Goal: Information Seeking & Learning: Find specific fact

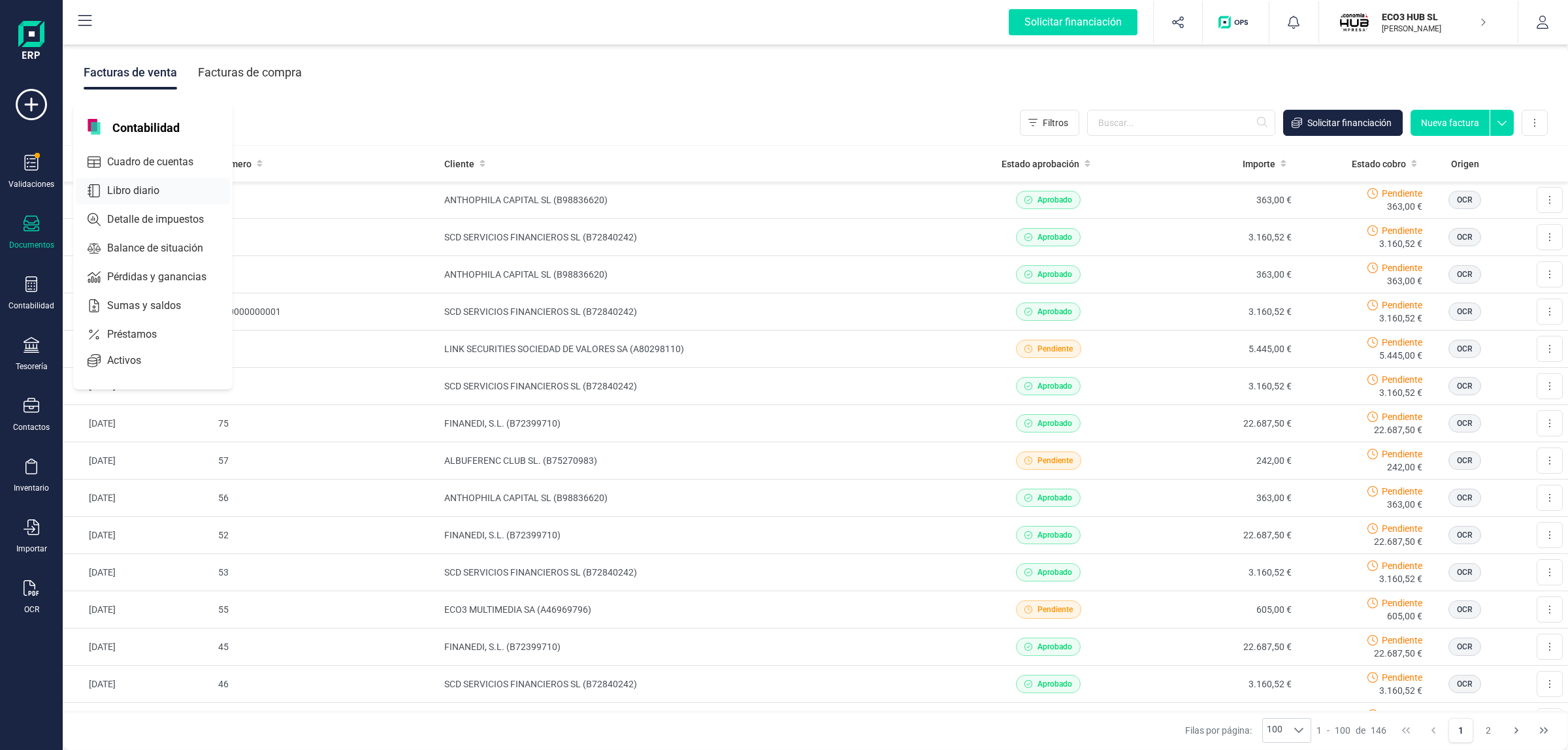
click at [150, 191] on span "Libro diario" at bounding box center [142, 191] width 81 height 16
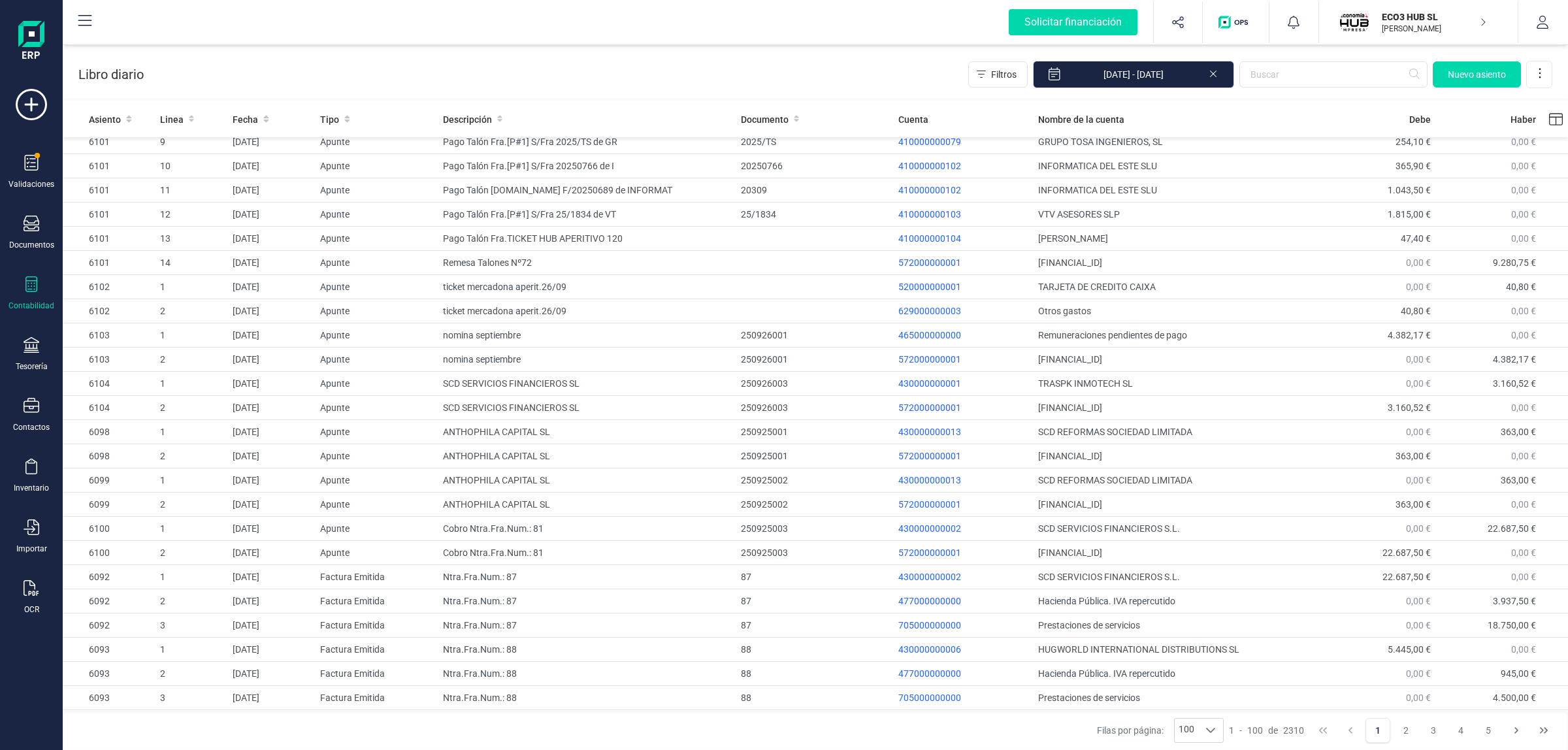
scroll to position [466, 0]
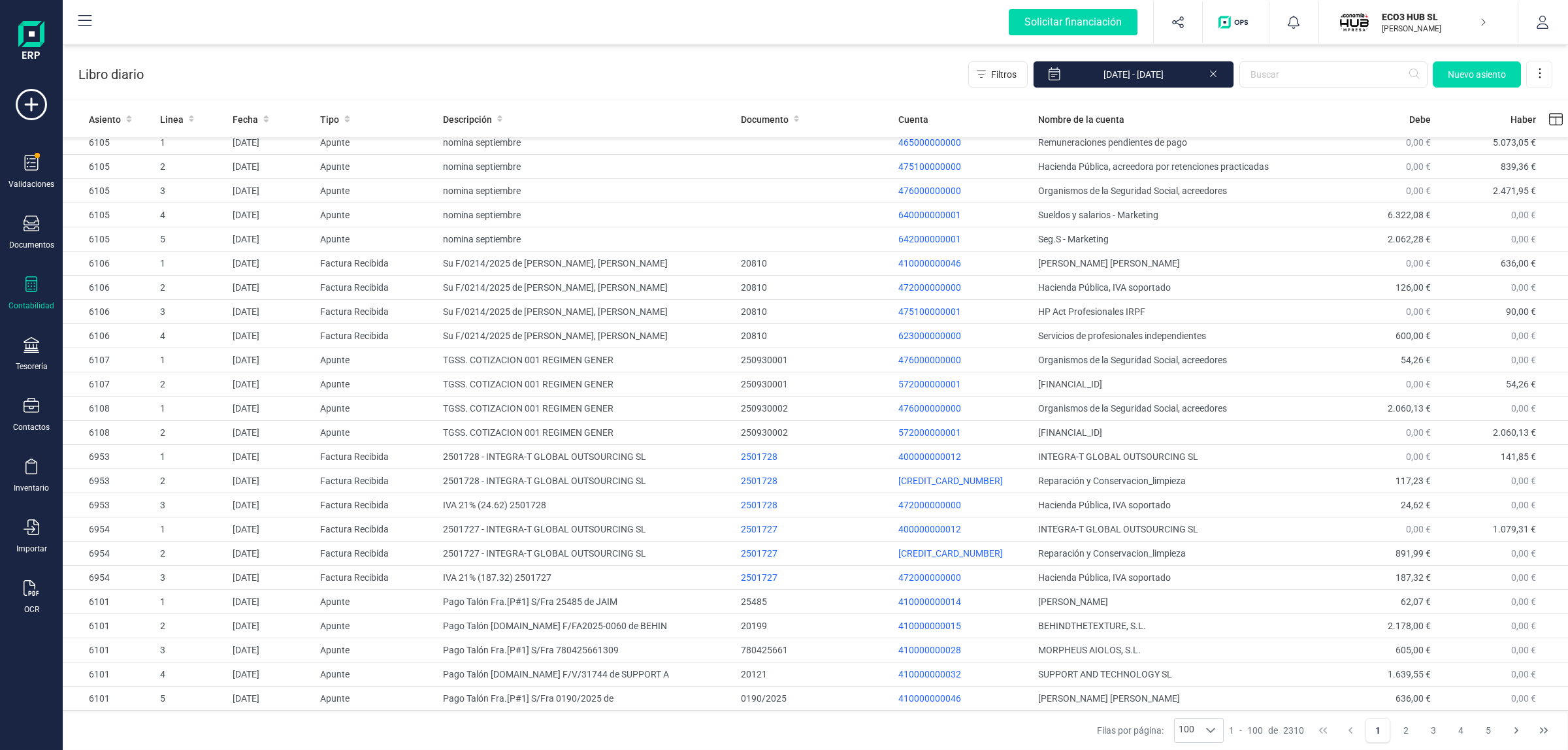
drag, startPoint x: 60, startPoint y: 275, endPoint x: 41, endPoint y: 286, distance: 22.0
click at [58, 275] on div "Solicitar financiación Validaciones Documentos Documentos Presupuestos Pedidos …" at bounding box center [32, 375] width 63 height 750
click at [41, 286] on div "Contabilidad" at bounding box center [32, 293] width 53 height 34
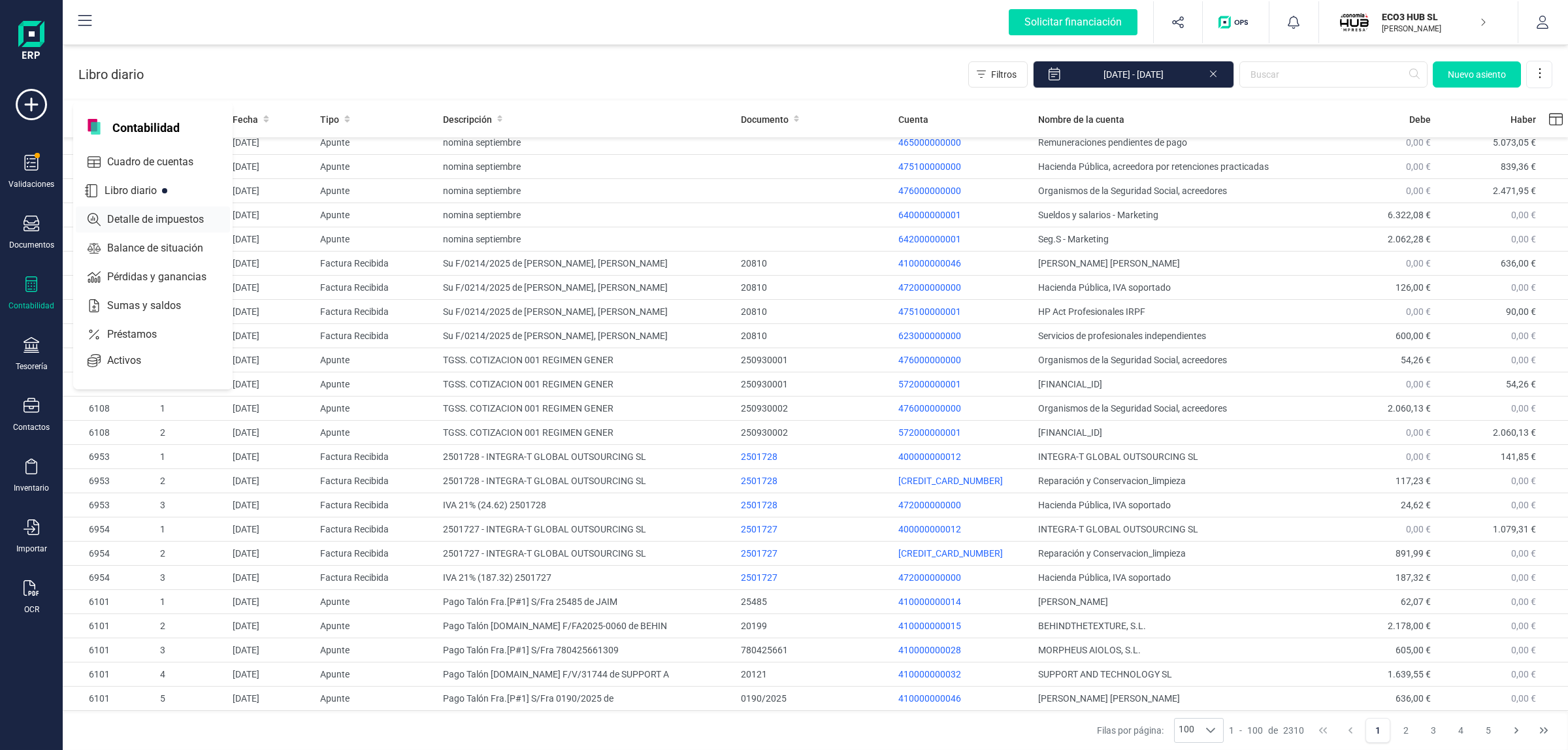
click at [114, 218] on span "Detalle de impuestos" at bounding box center [164, 219] width 125 height 16
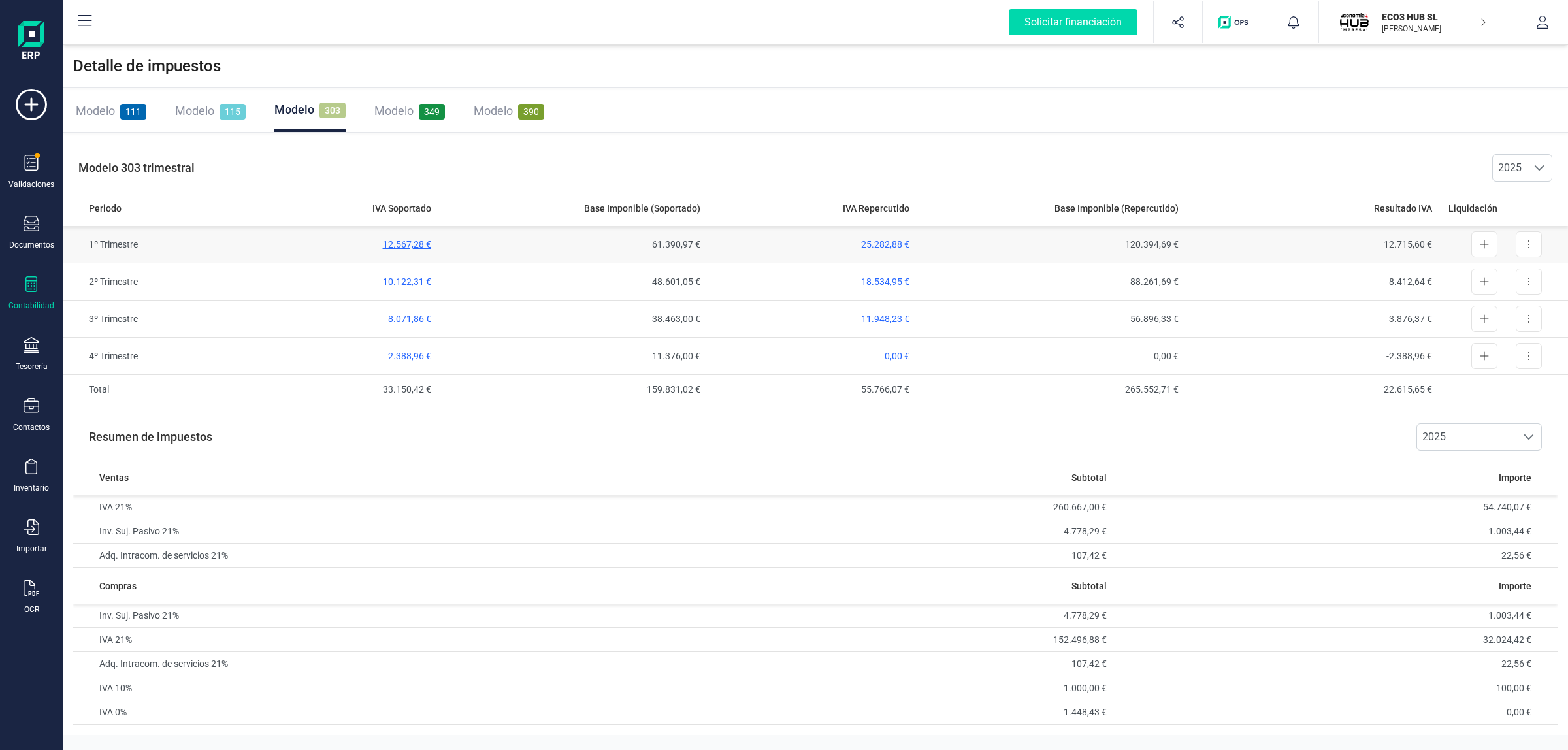
click at [402, 242] on span "12.567,28 €" at bounding box center [407, 245] width 48 height 11
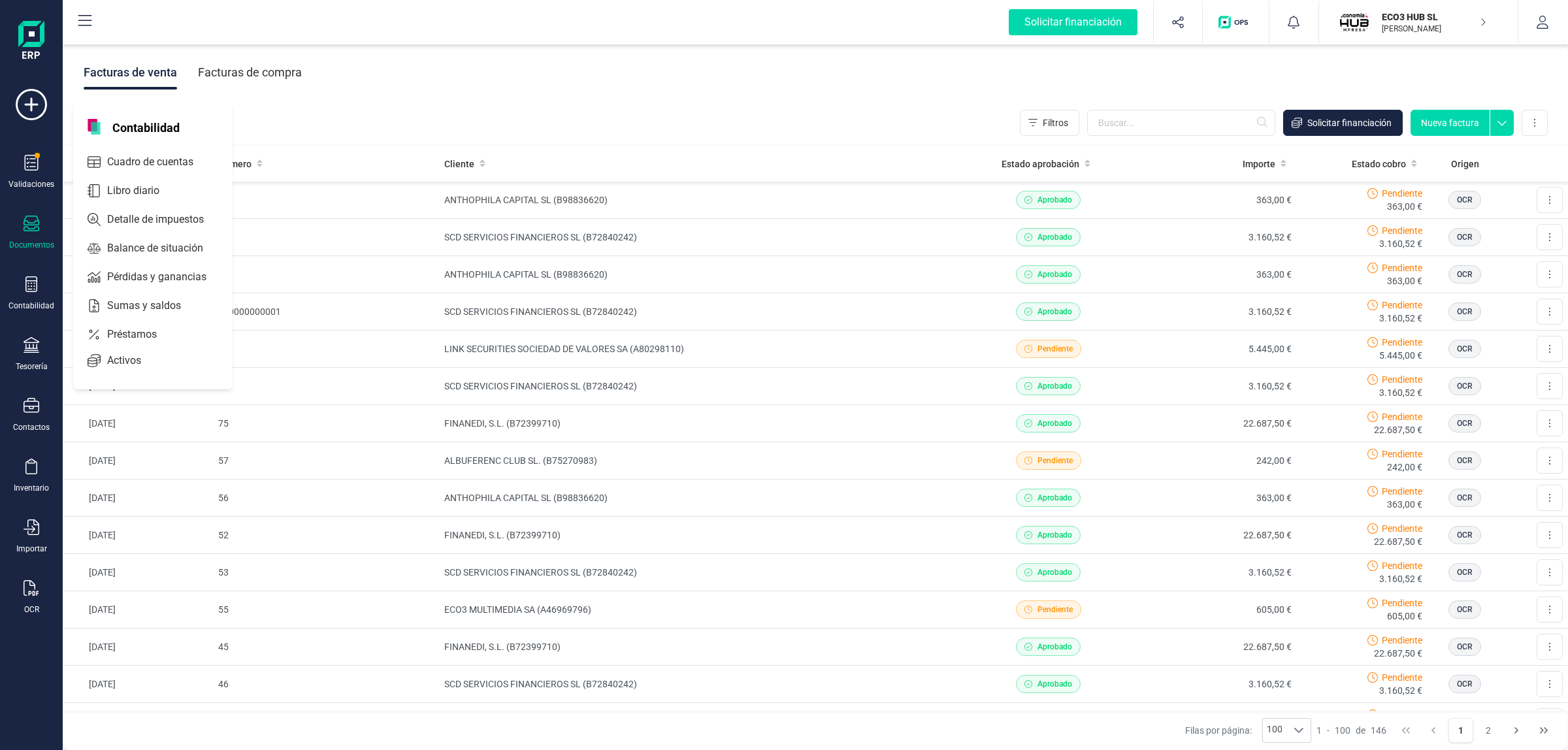
click at [125, 206] on div "Detalle de impuestos" at bounding box center [153, 219] width 154 height 26
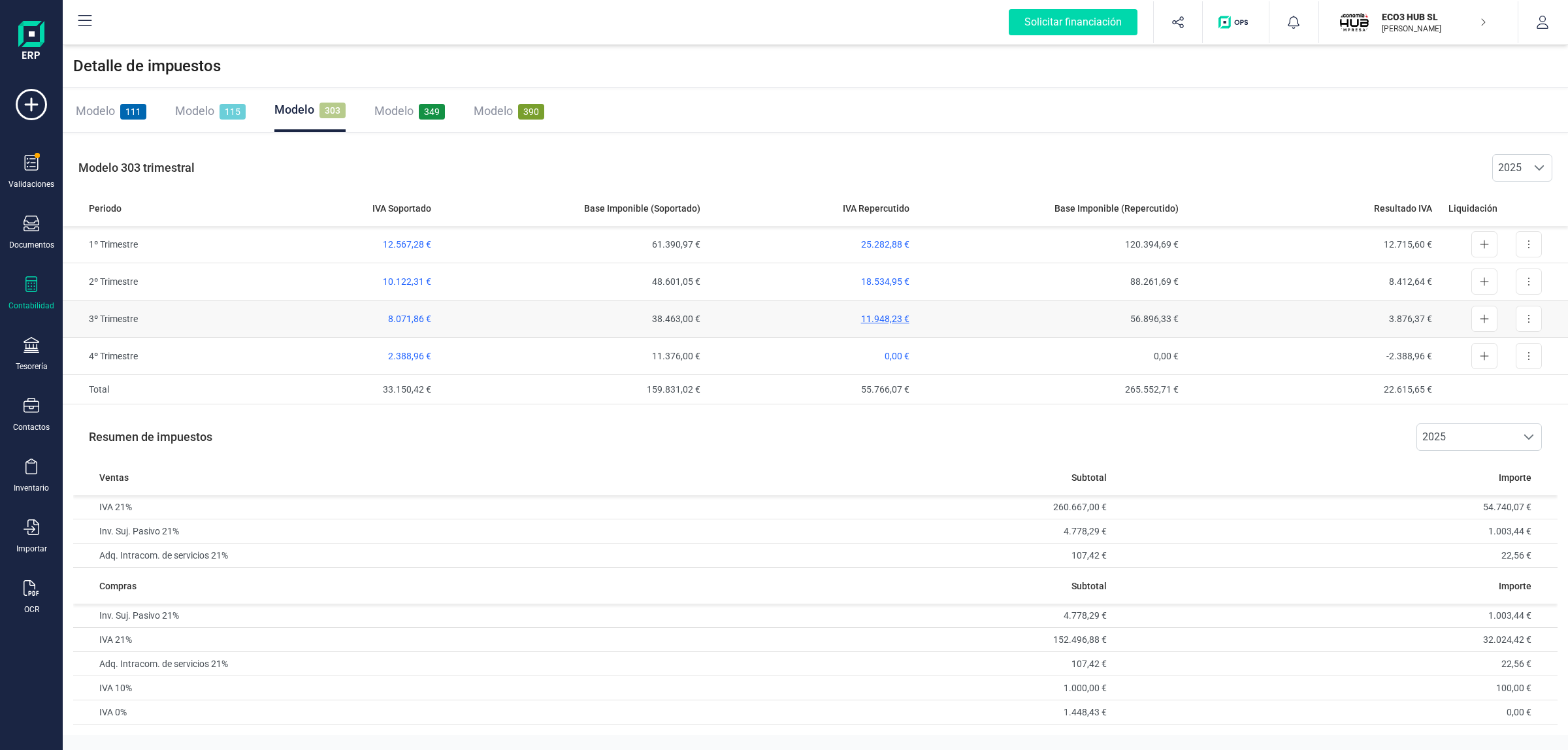
click at [893, 319] on span "11.948,23 €" at bounding box center [885, 319] width 48 height 11
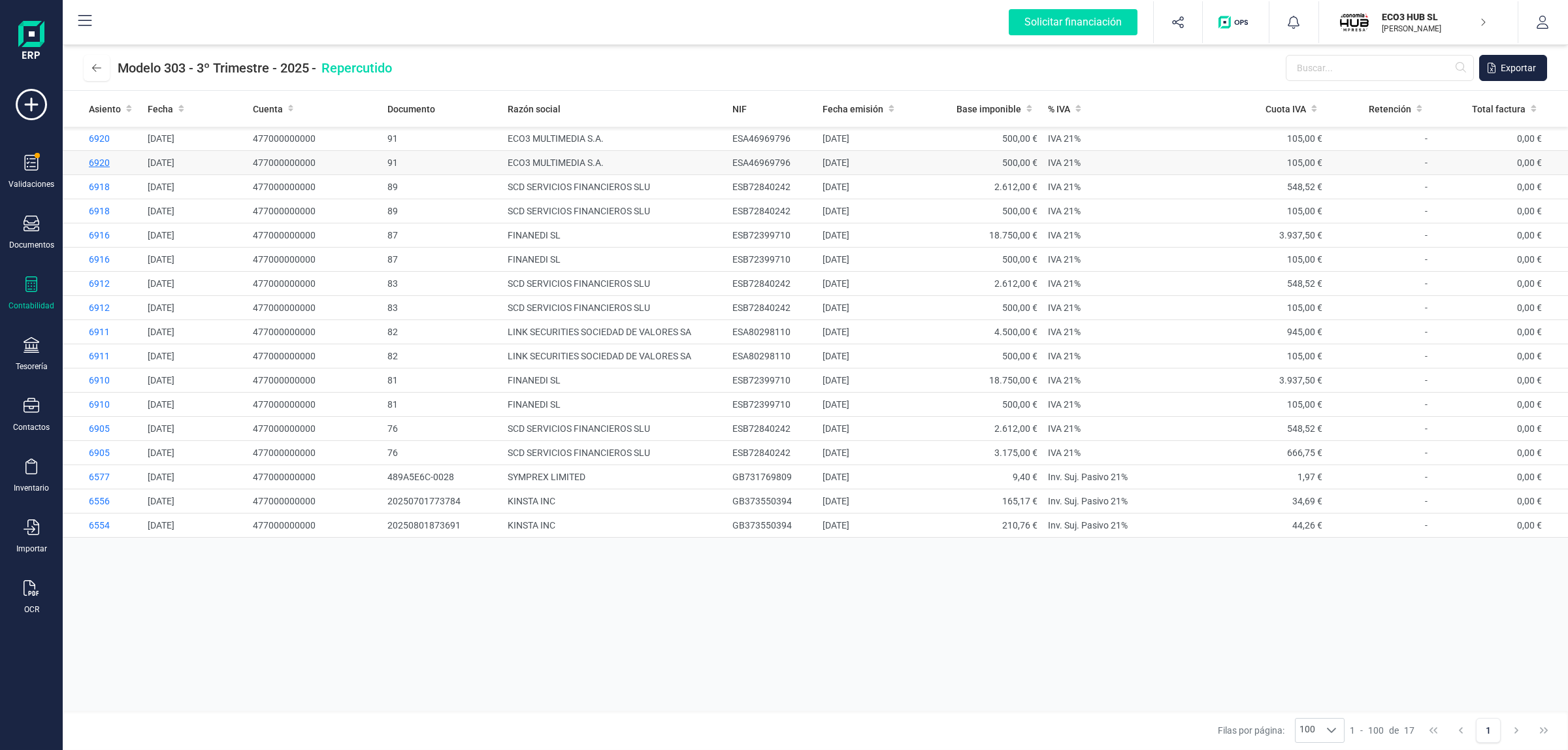
click at [100, 159] on span "6920" at bounding box center [99, 163] width 21 height 11
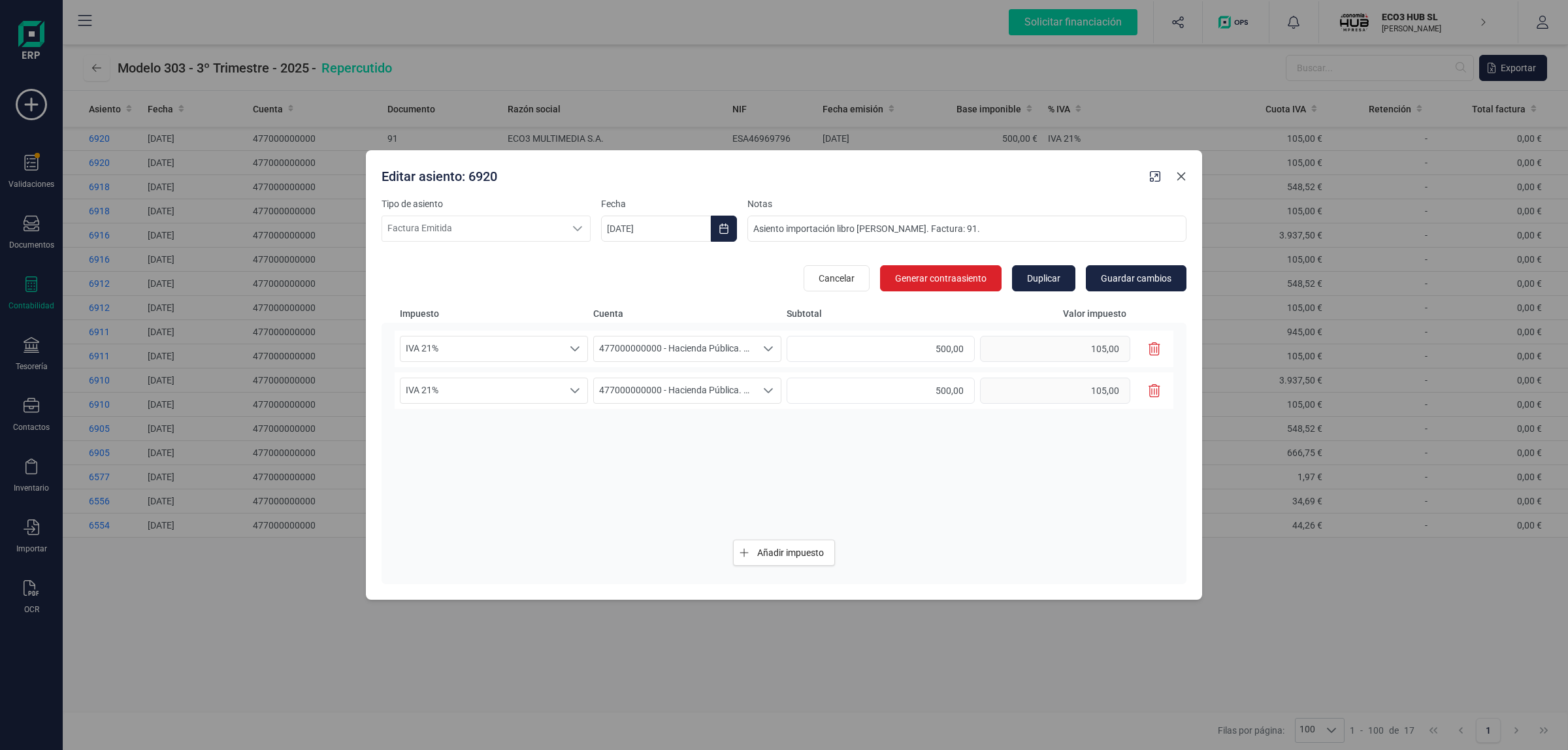
click at [1180, 176] on icon "Close" at bounding box center [1181, 176] width 11 height 11
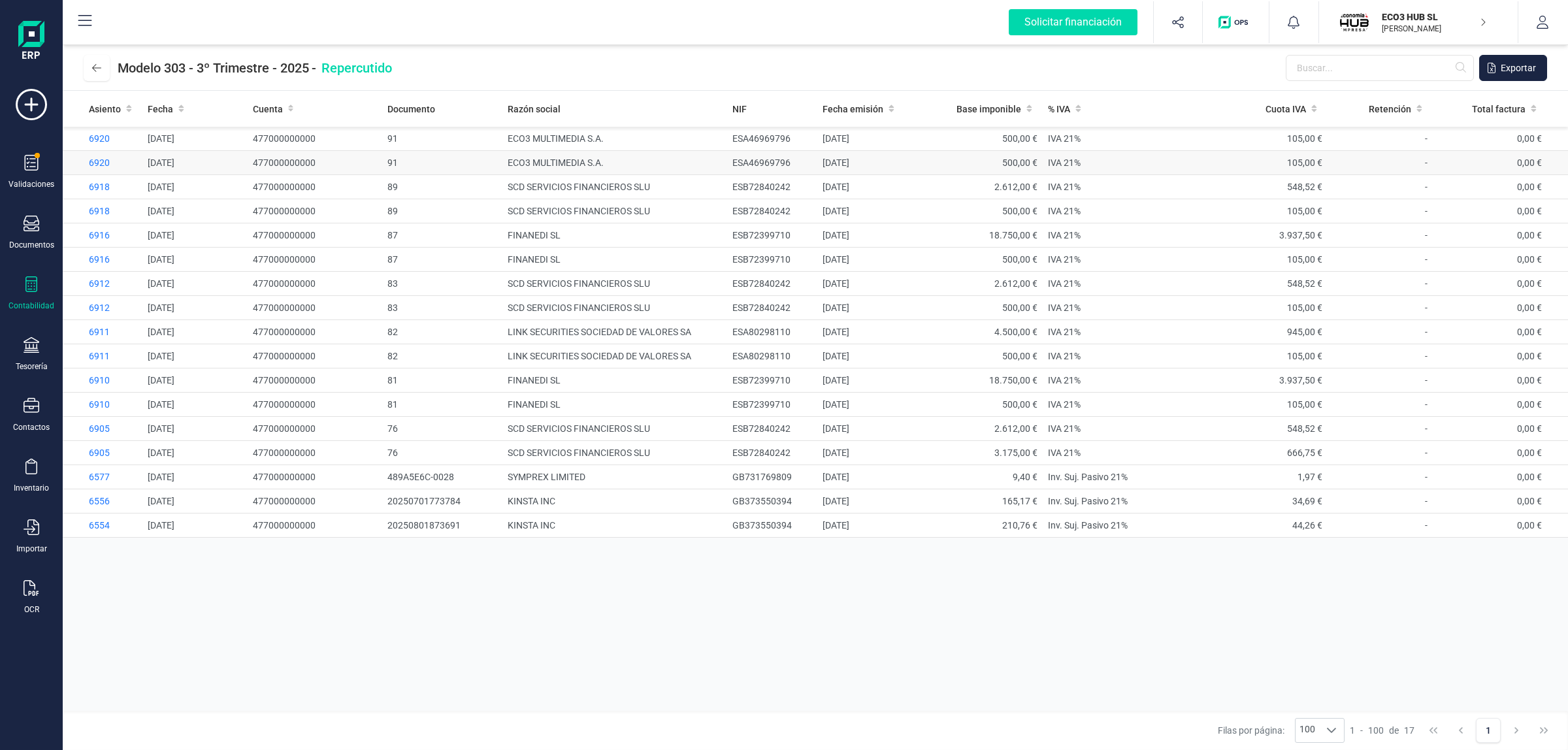
click at [317, 161] on td "477000000000" at bounding box center [315, 163] width 135 height 25
click at [104, 158] on span "6920" at bounding box center [99, 163] width 21 height 11
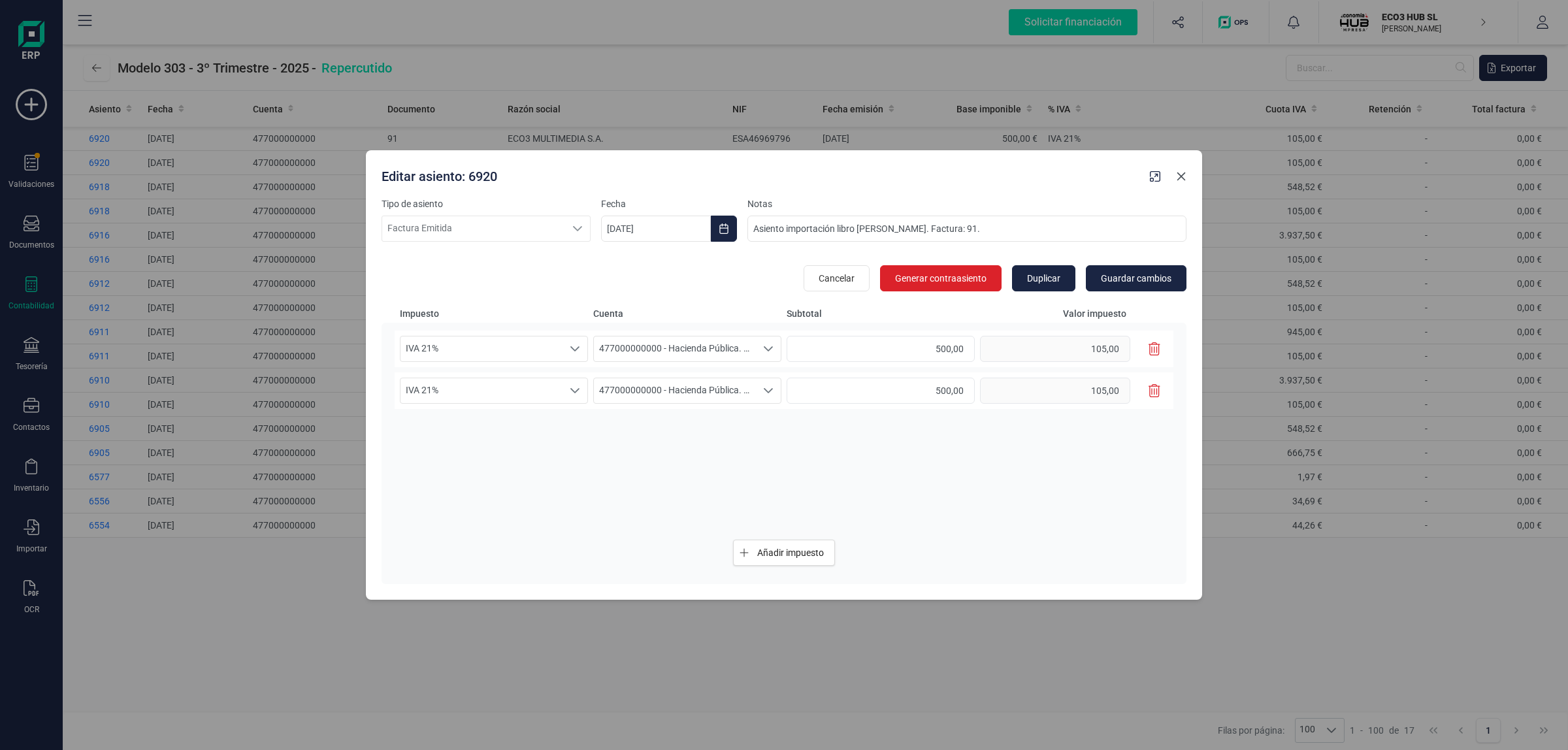
click at [1180, 172] on icon "Close" at bounding box center [1181, 176] width 11 height 11
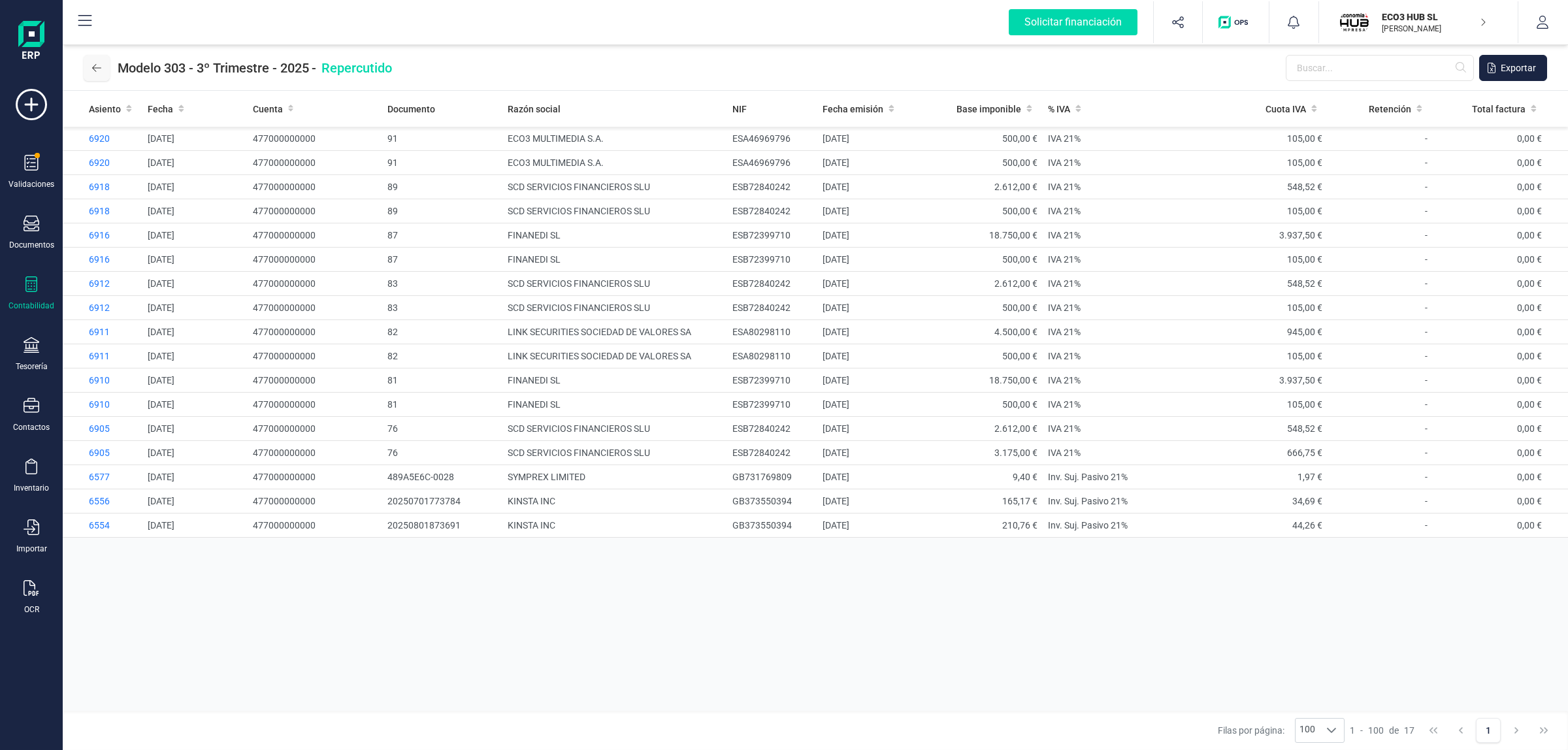
click at [96, 70] on icon at bounding box center [96, 68] width 9 height 11
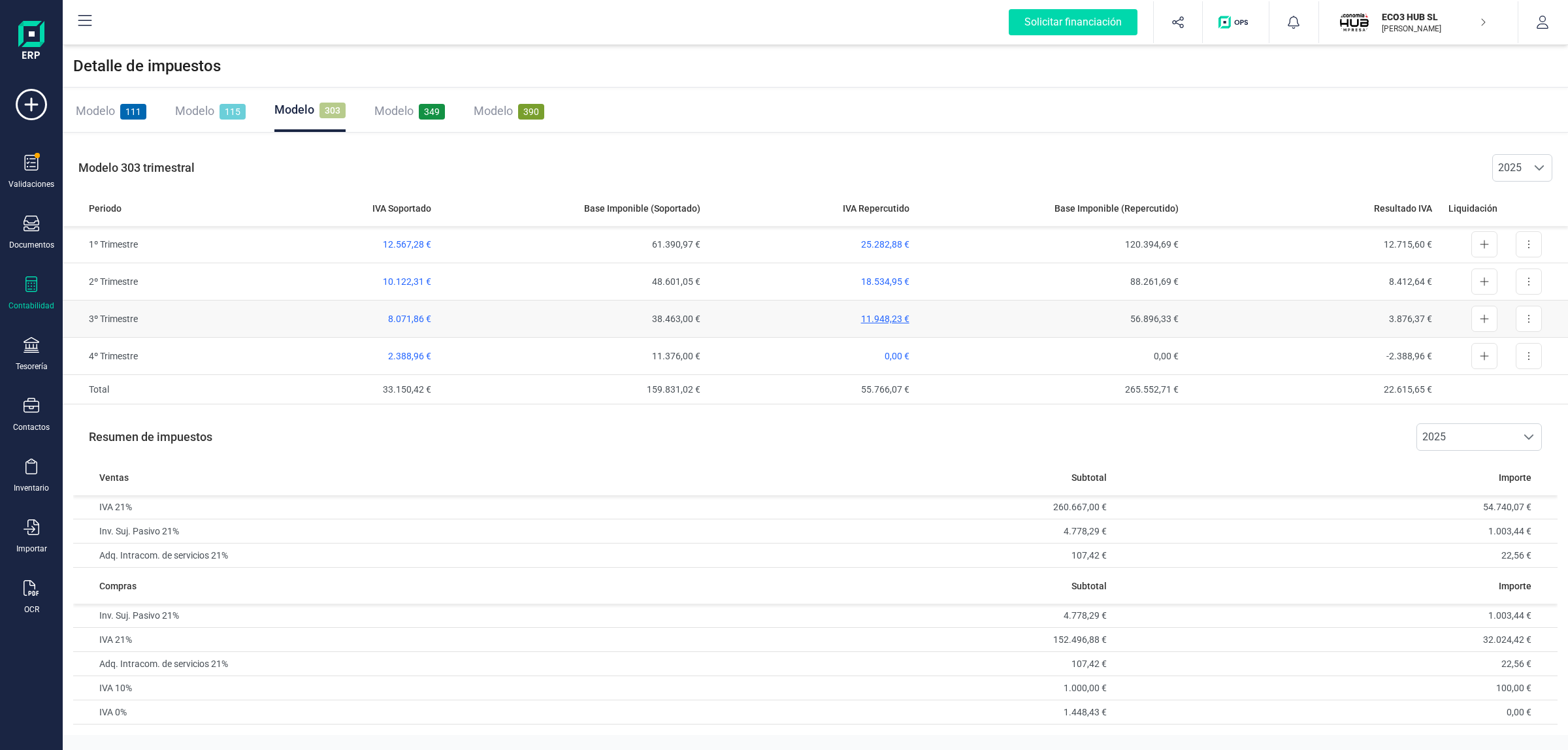
click at [886, 315] on span "11.948,23 €" at bounding box center [885, 319] width 48 height 11
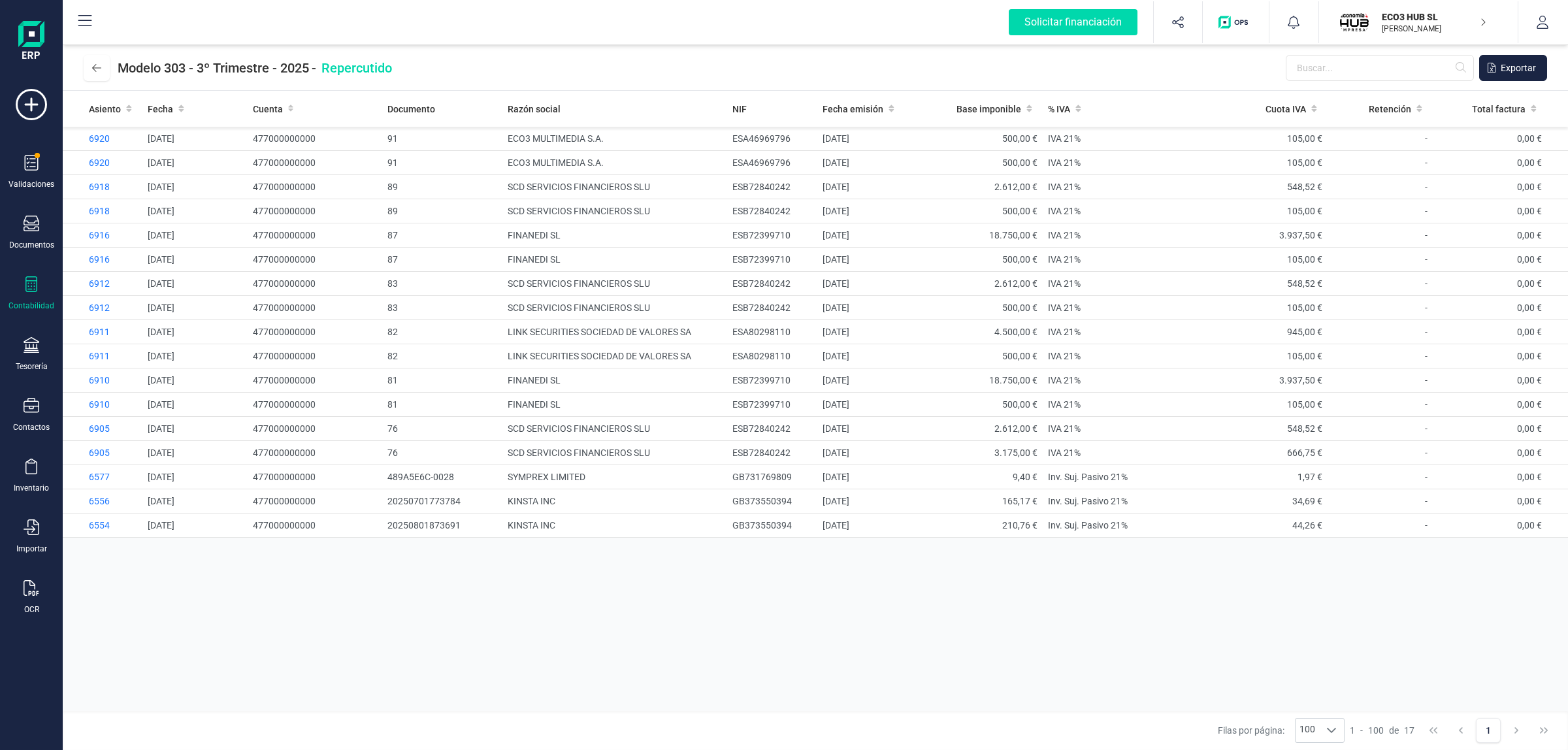
click at [341, 59] on span "Repercutido" at bounding box center [357, 68] width 70 height 18
drag, startPoint x: 341, startPoint y: 59, endPoint x: 348, endPoint y: 65, distance: 9.2
click at [344, 61] on span "Repercutido" at bounding box center [357, 68] width 70 height 18
click at [435, 56] on div "Modelo 303 - 3º Trimestre - 2025 - Repercutido Exportar" at bounding box center [816, 68] width 1505 height 46
click at [461, 475] on td "489A5E6C-0028" at bounding box center [442, 477] width 120 height 25
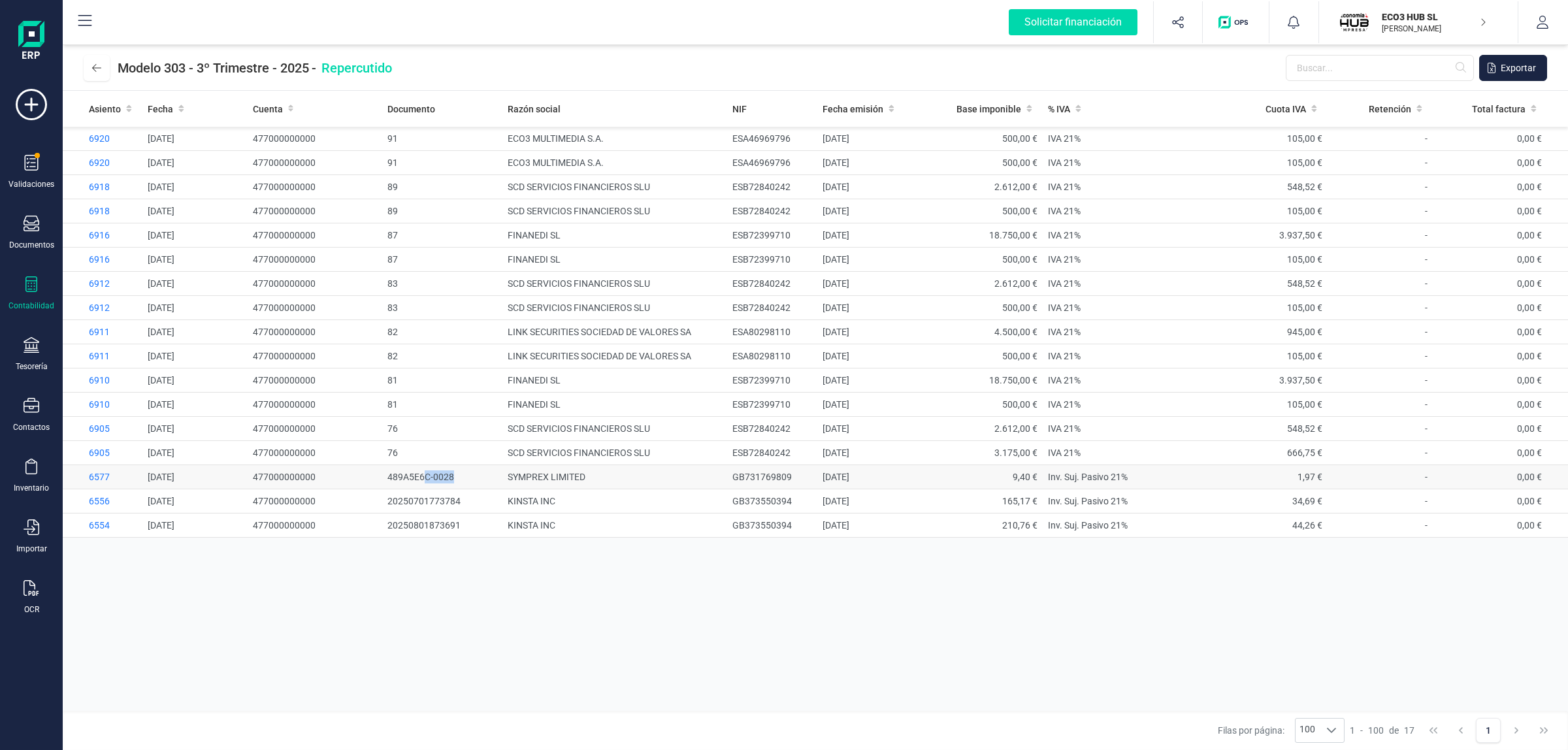
click at [442, 481] on span "489A5E6C-0028" at bounding box center [421, 477] width 67 height 11
click at [96, 330] on span "6911" at bounding box center [99, 332] width 21 height 11
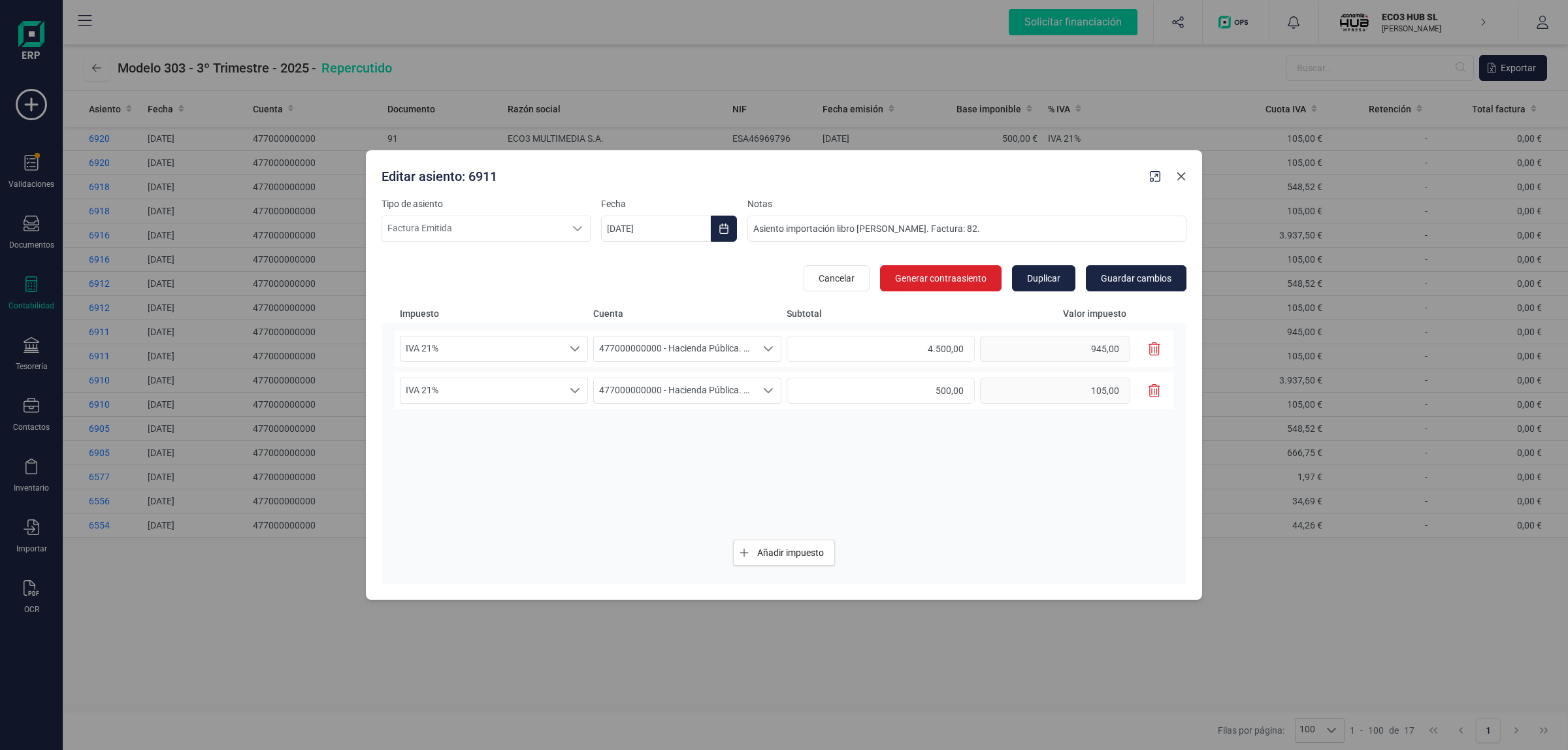
click at [1186, 175] on icon "Close" at bounding box center [1181, 176] width 11 height 11
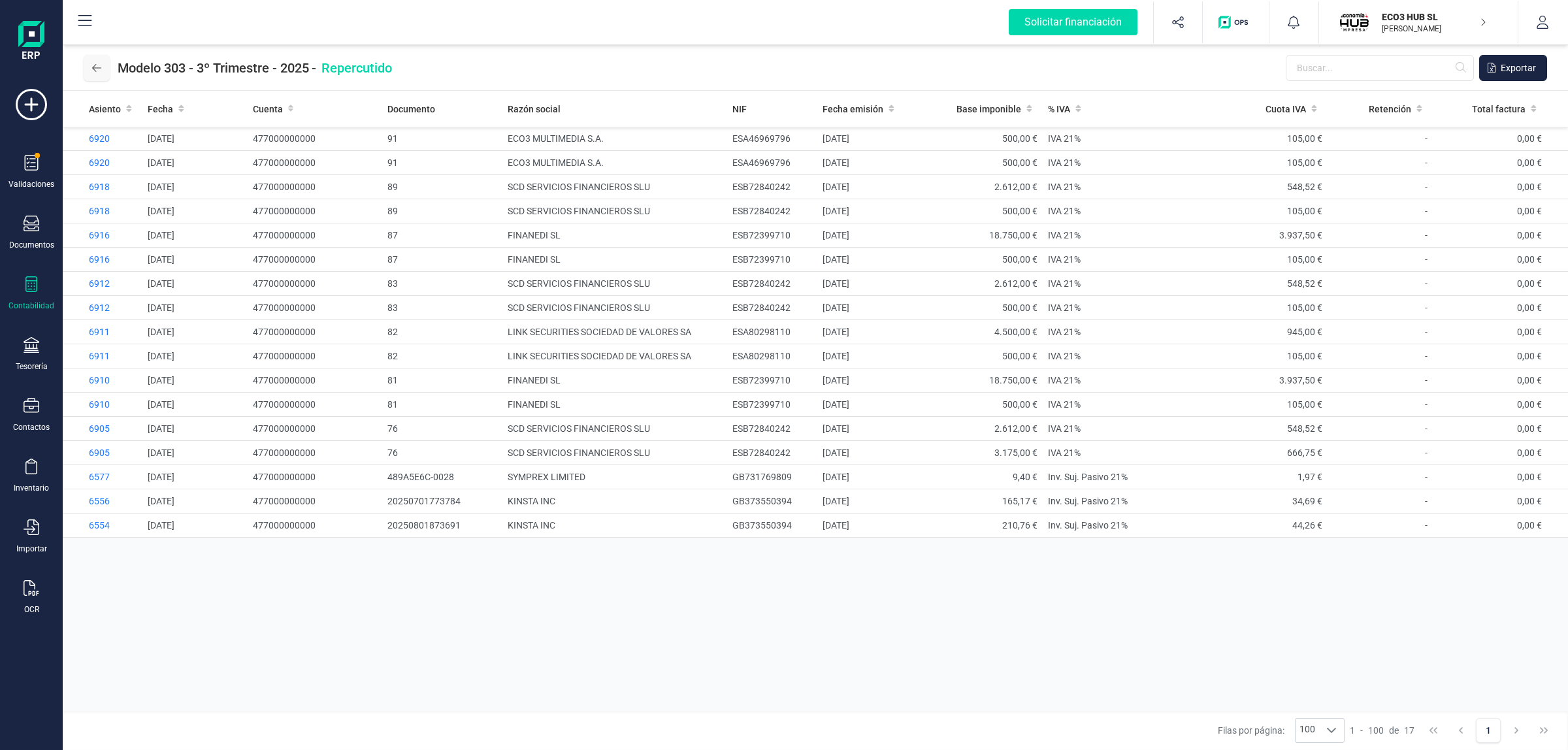
click at [101, 65] on button at bounding box center [96, 68] width 26 height 26
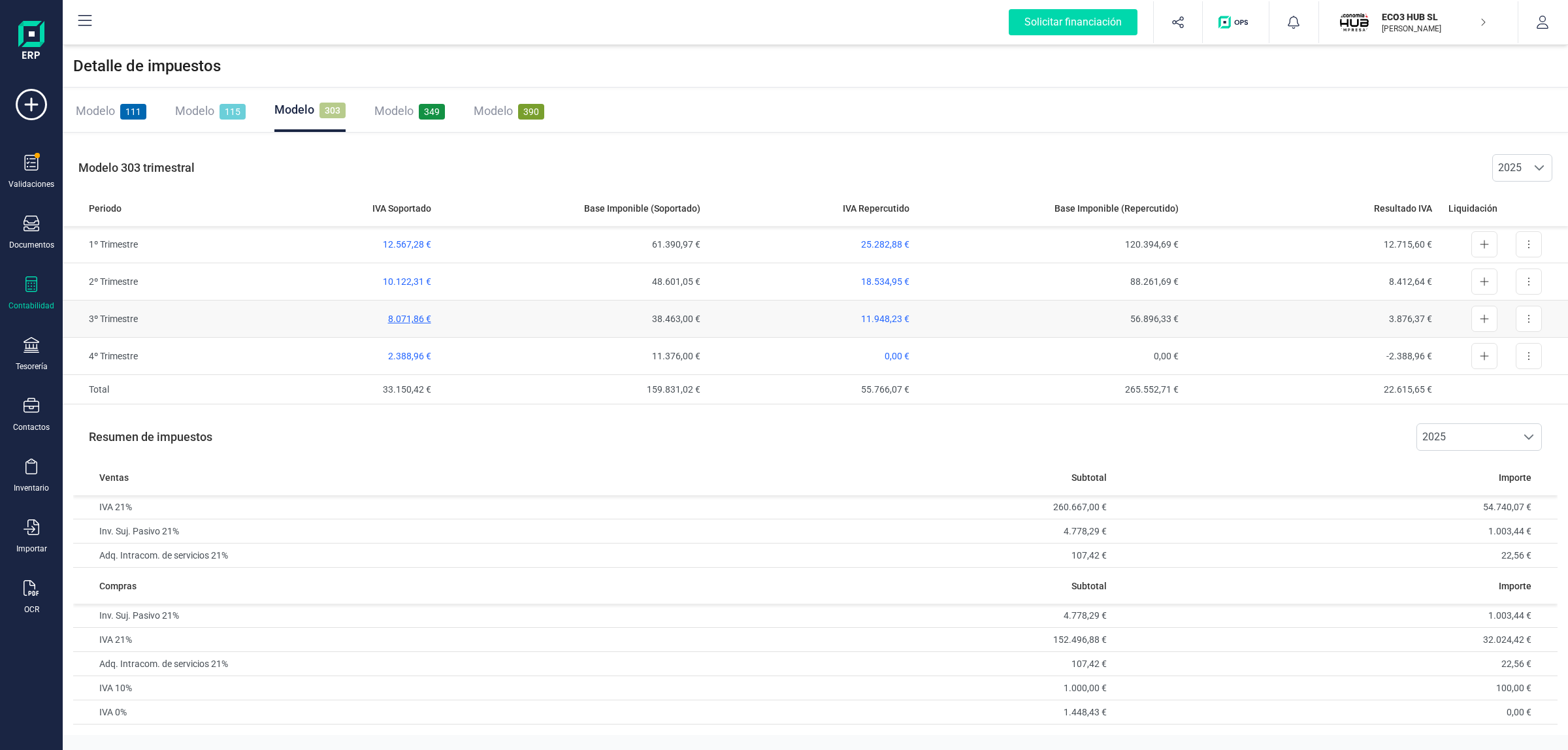
click at [409, 318] on span "8.071,86 €" at bounding box center [410, 319] width 43 height 11
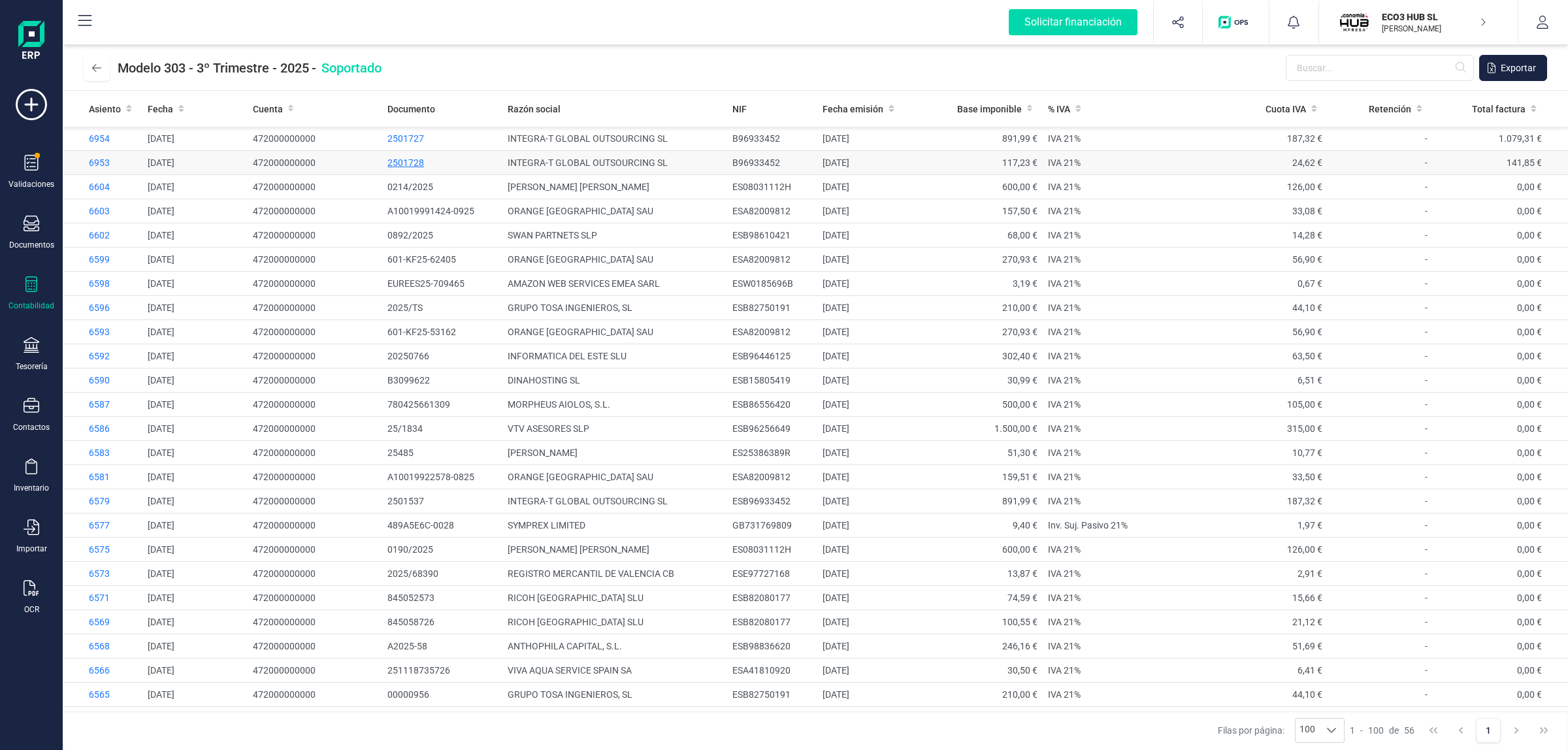
click at [392, 164] on span "2501728" at bounding box center [406, 163] width 37 height 11
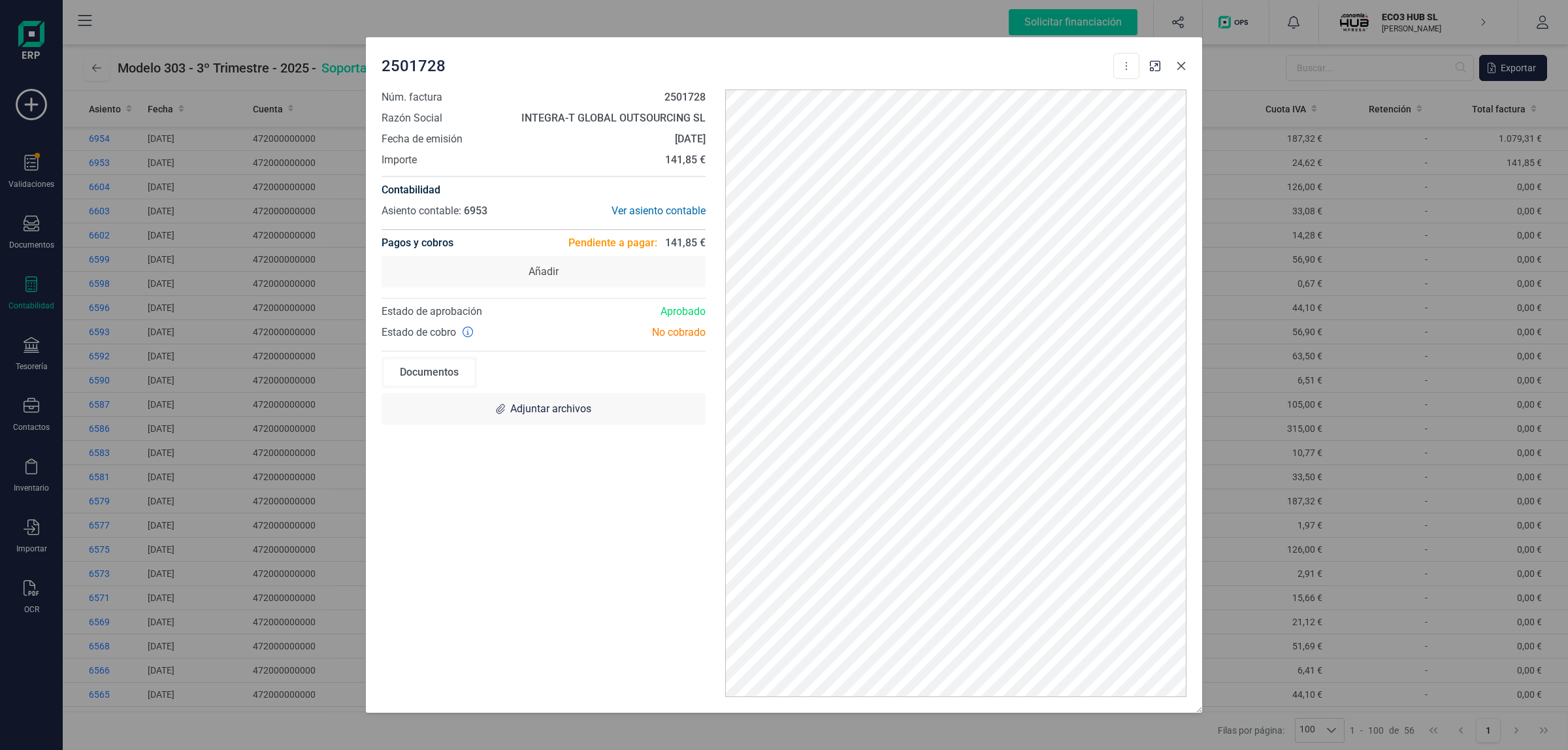
click at [1178, 70] on icon "Close" at bounding box center [1181, 66] width 11 height 11
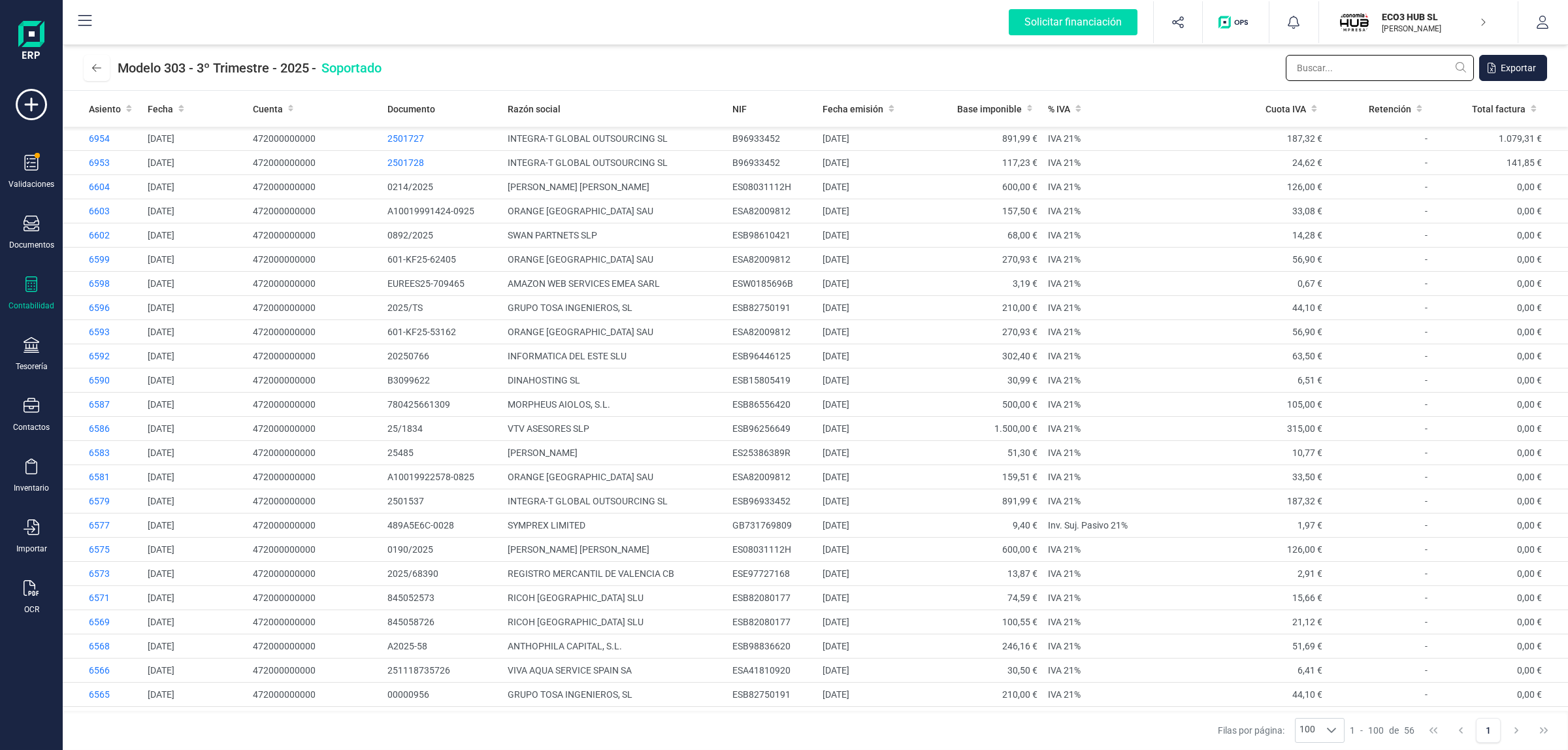
click at [1312, 69] on input "text" at bounding box center [1379, 68] width 189 height 26
type input "n"
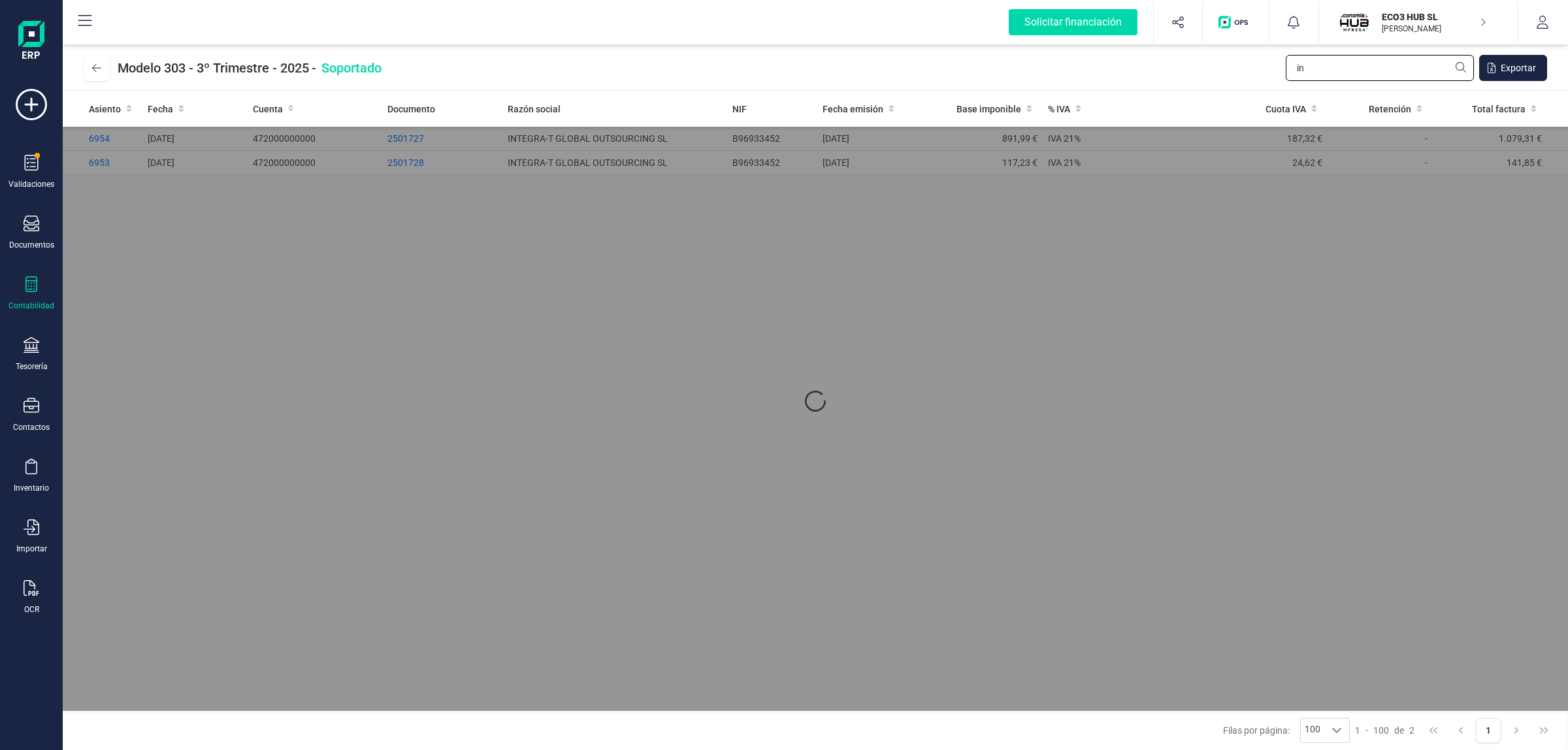
type input "i"
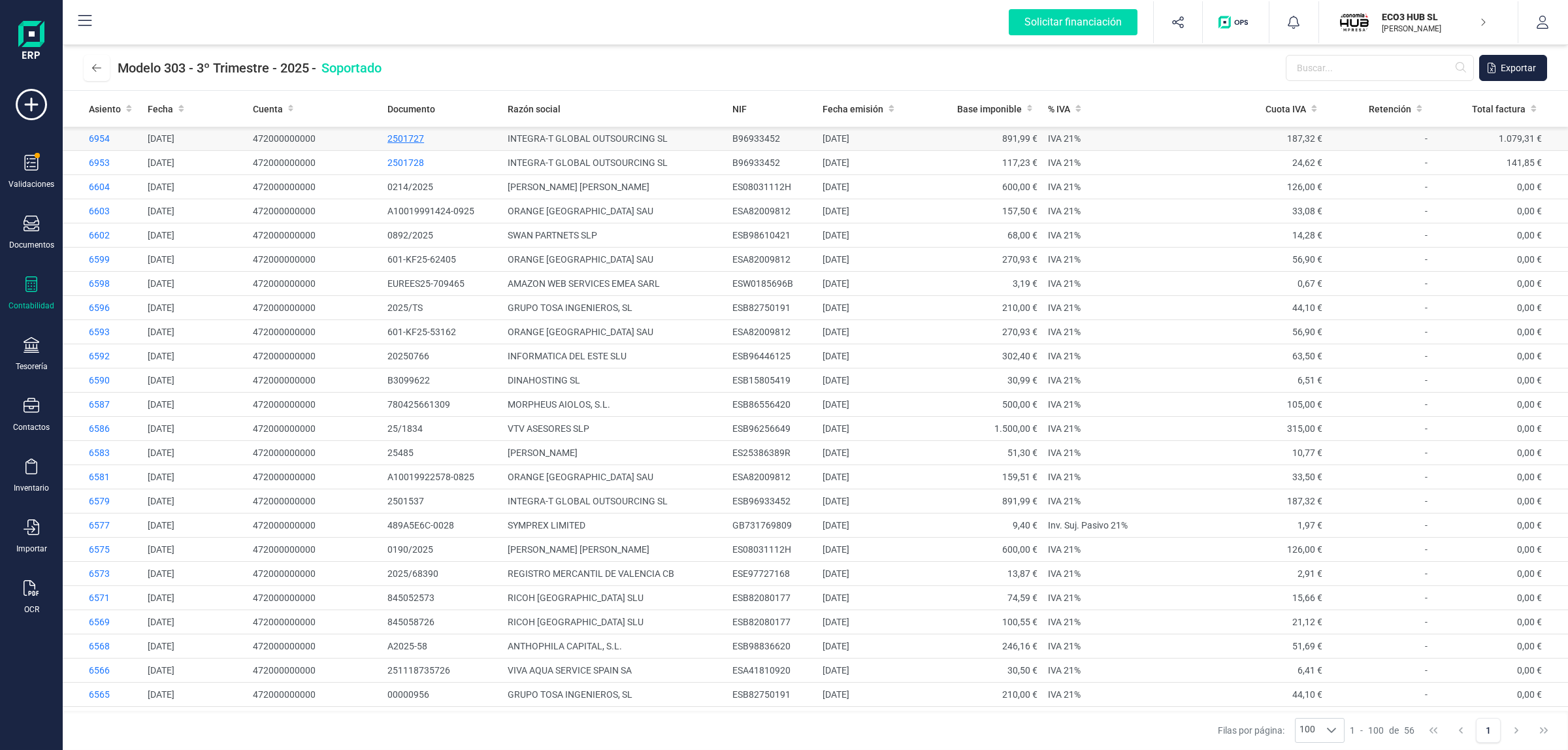
click at [393, 138] on span "2501727" at bounding box center [406, 139] width 37 height 11
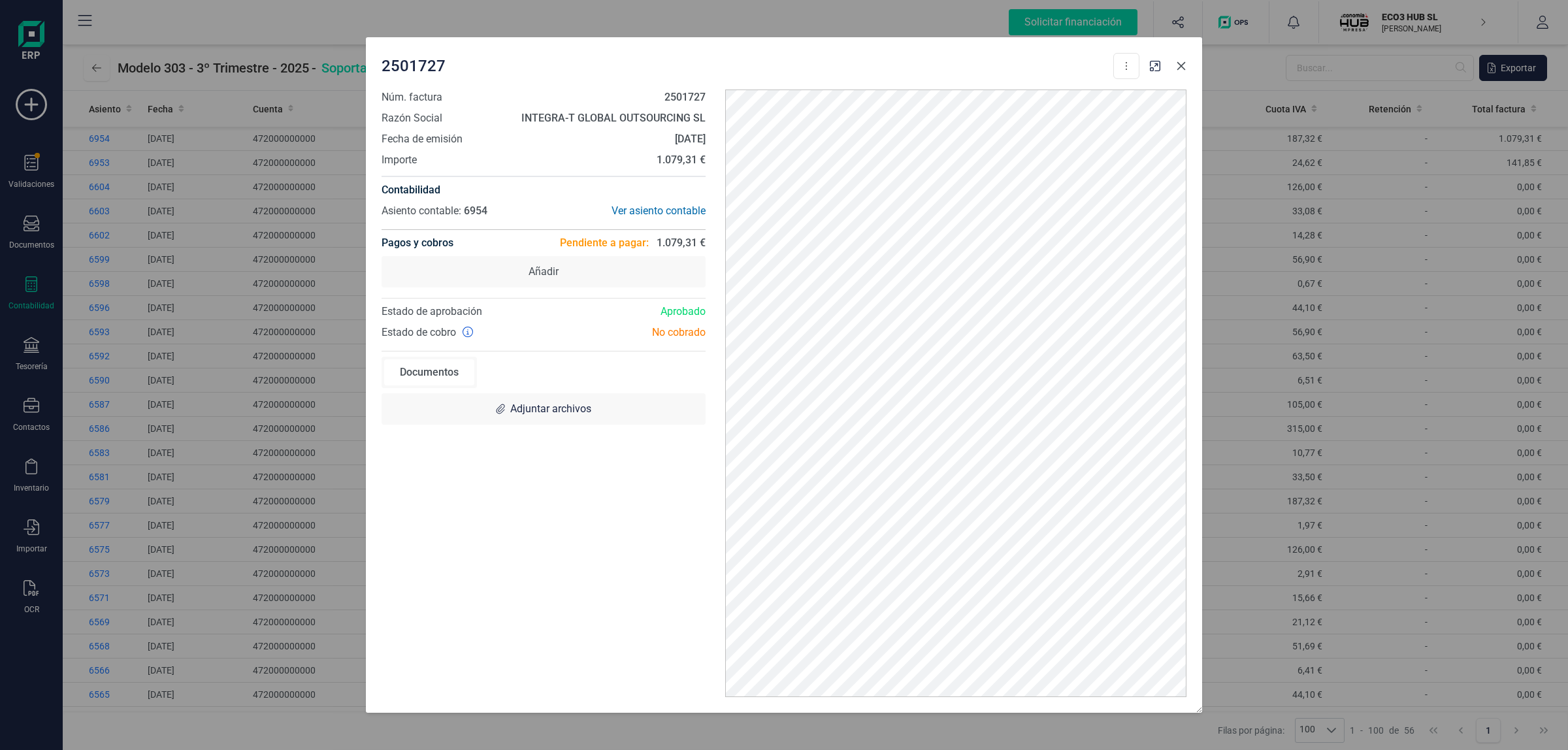
click at [1180, 68] on icon "Close" at bounding box center [1181, 66] width 11 height 11
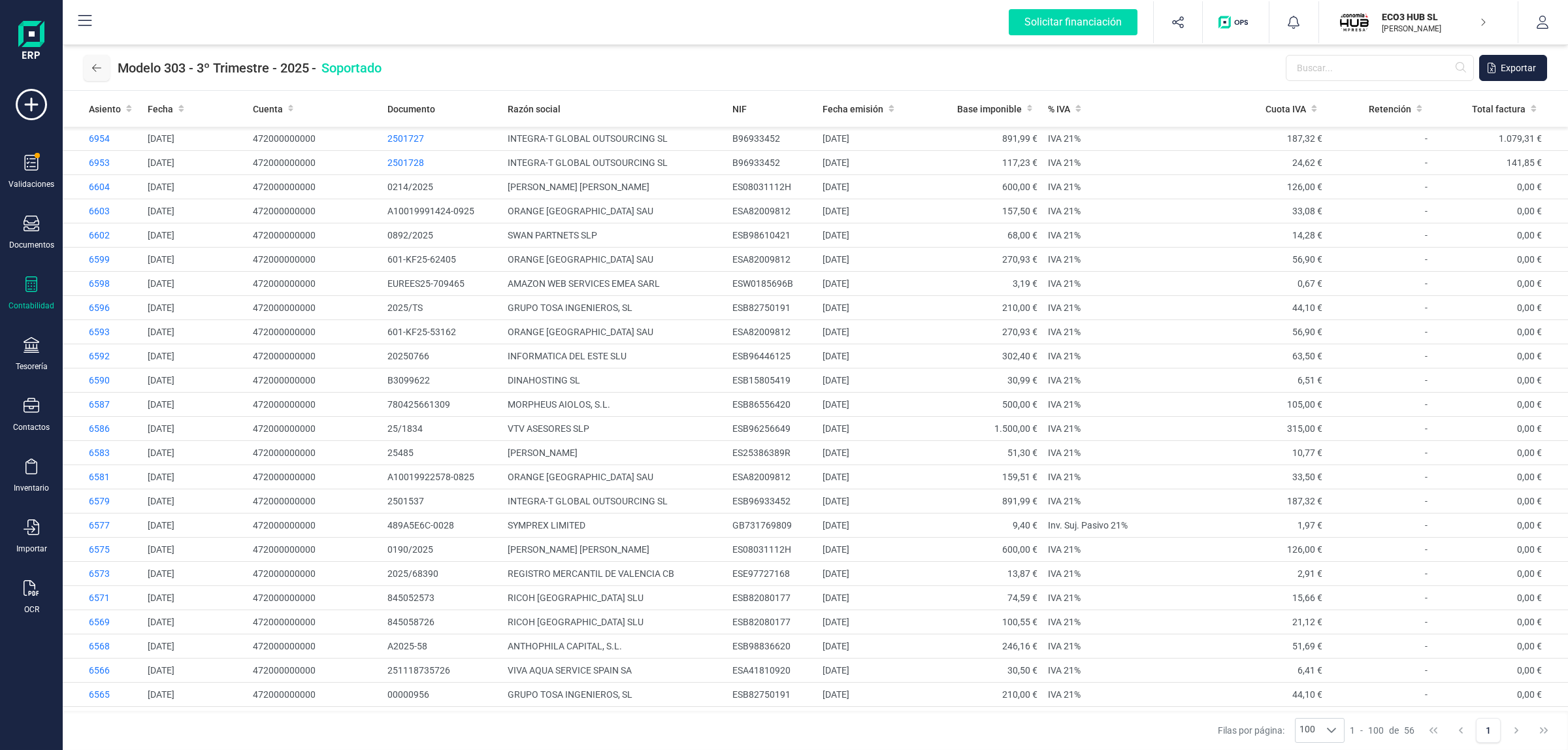
click at [101, 65] on button at bounding box center [96, 68] width 26 height 26
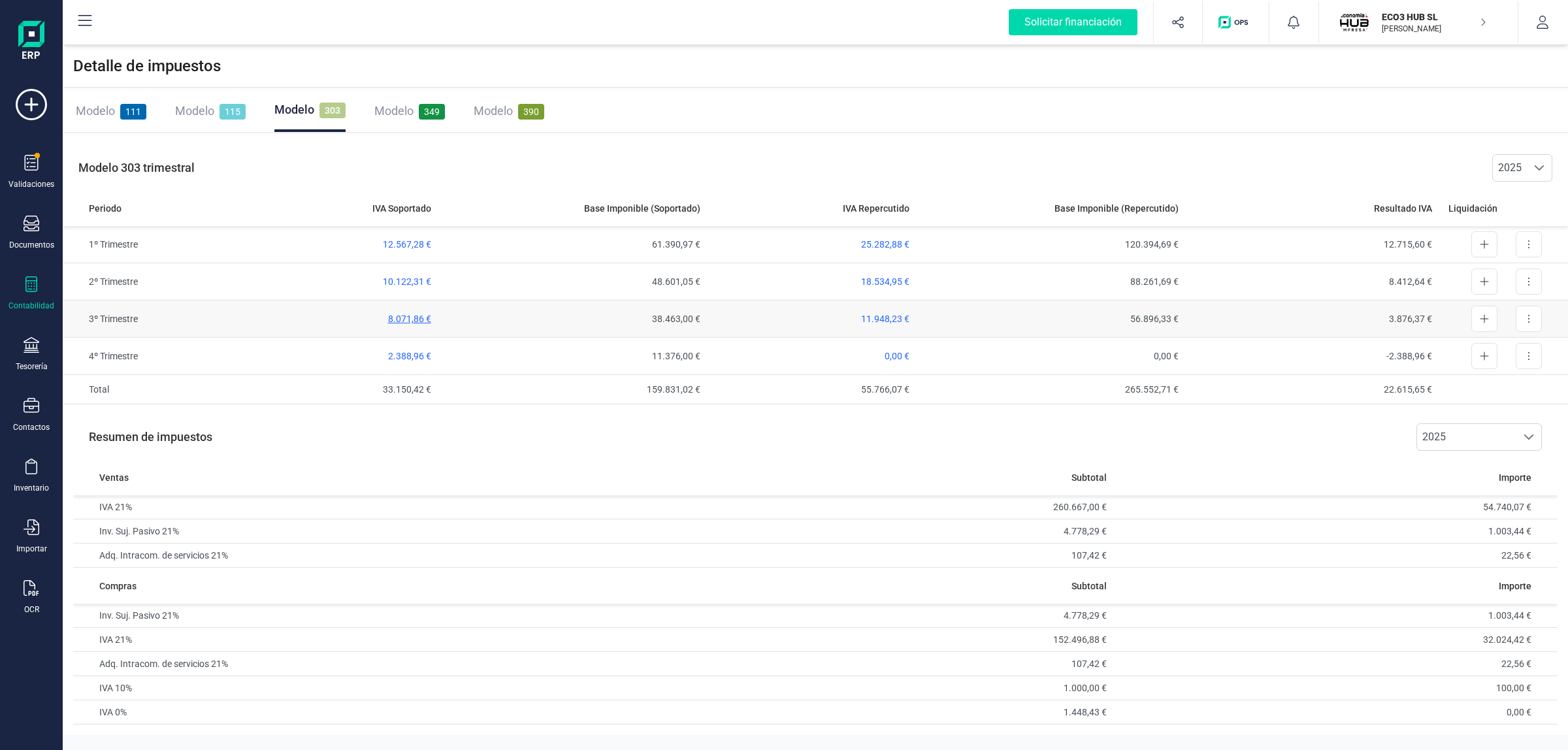
click at [396, 322] on span "8.071,86 €" at bounding box center [410, 319] width 43 height 11
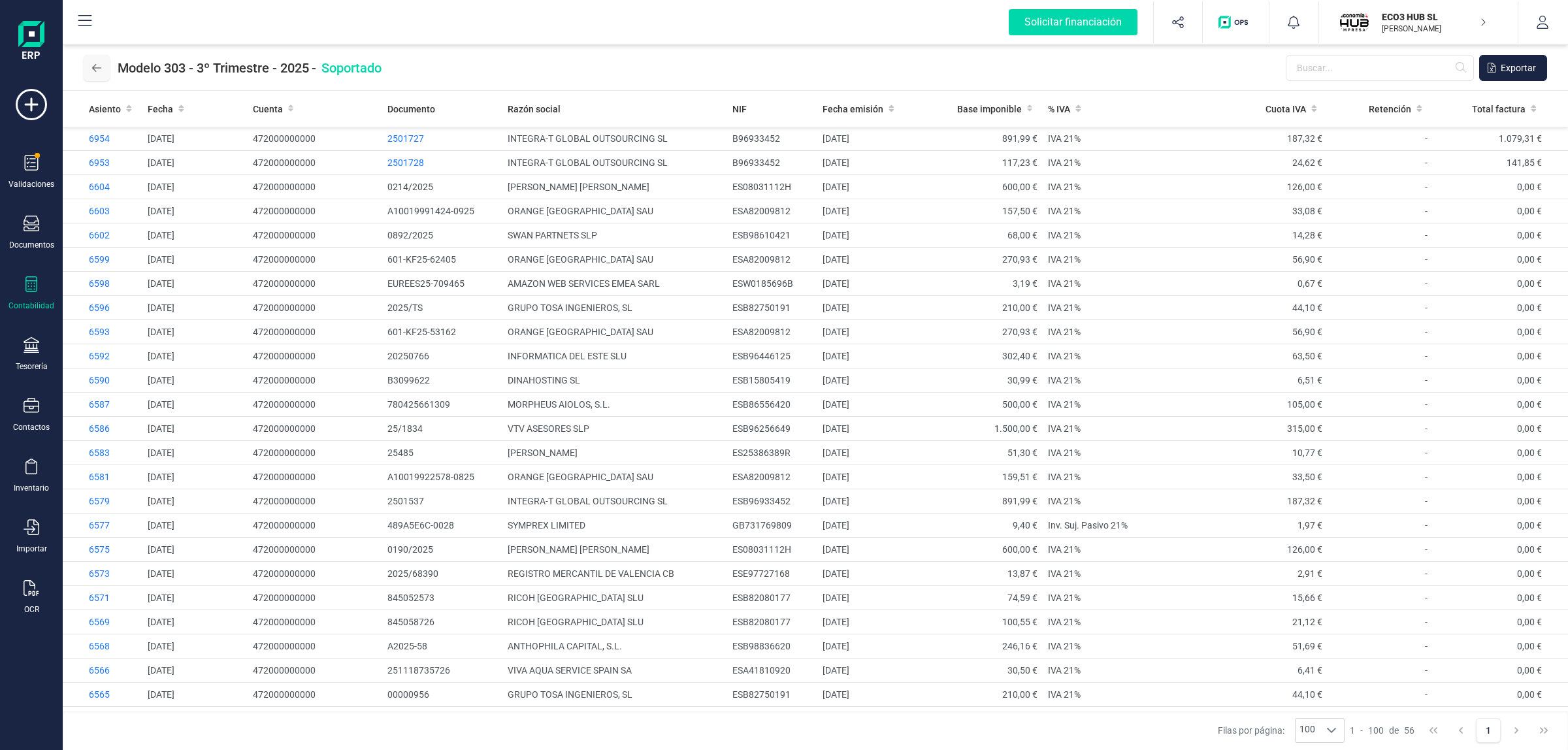
click at [108, 63] on button at bounding box center [96, 68] width 26 height 26
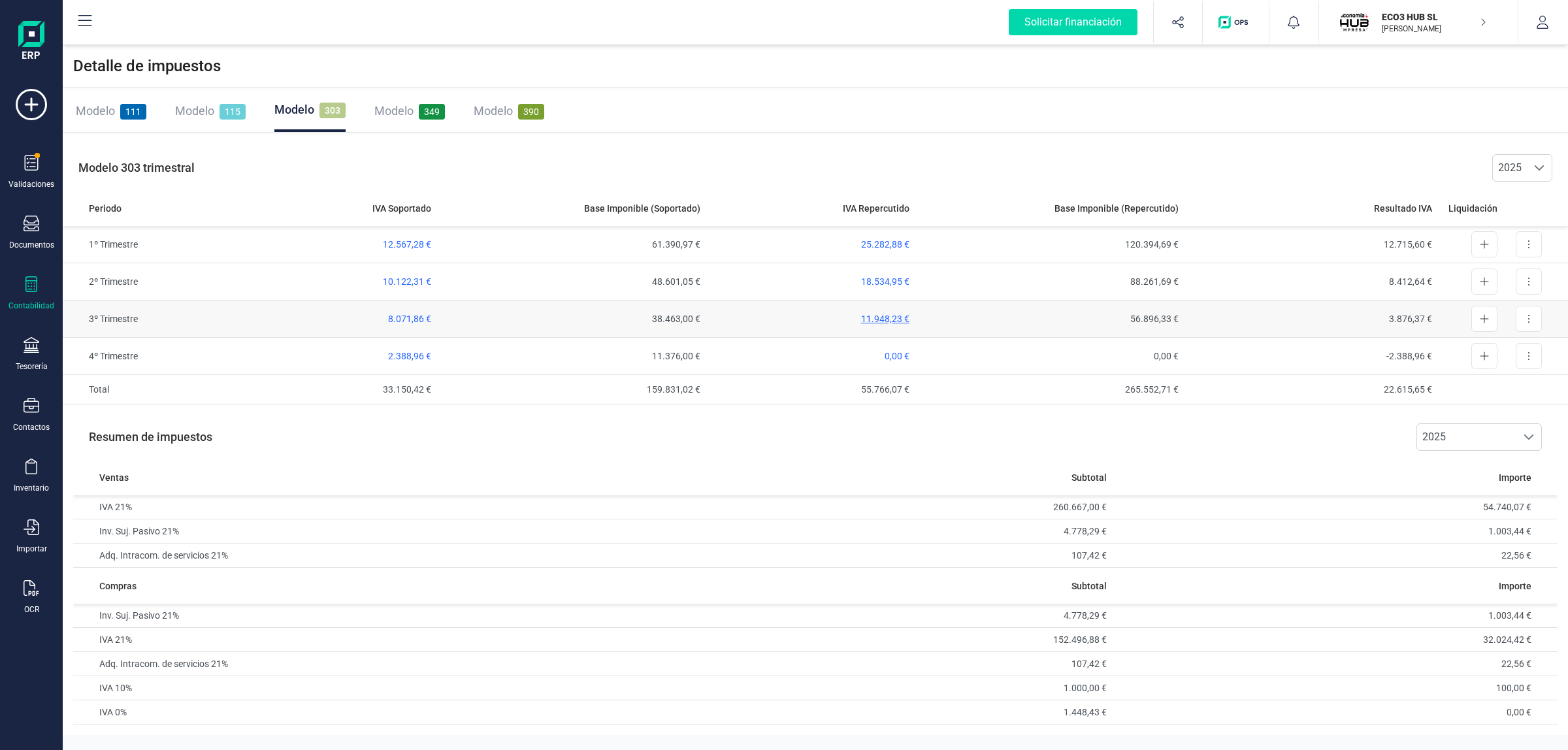
click at [895, 319] on span "11.948,23 €" at bounding box center [885, 319] width 48 height 11
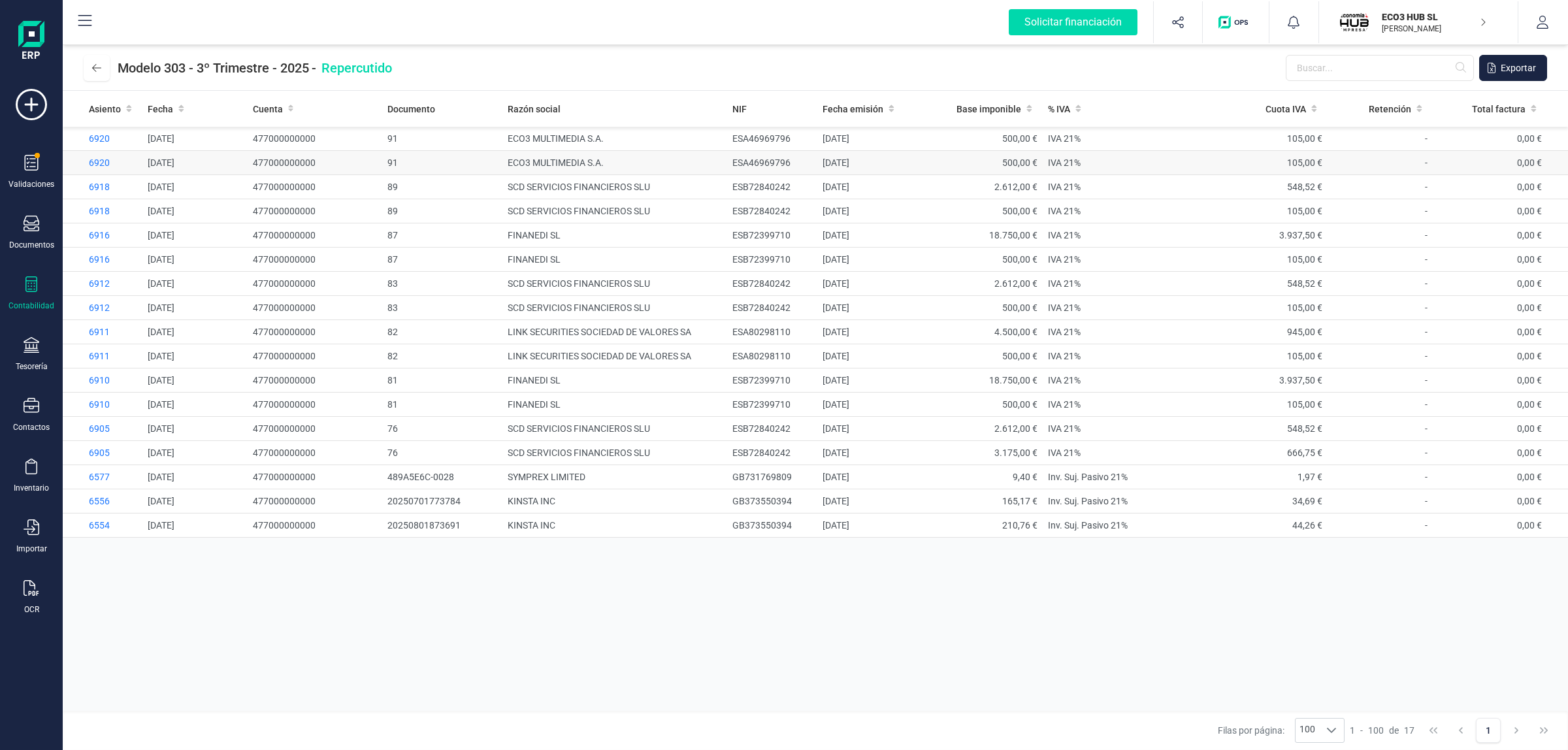
click at [95, 155] on td "6920" at bounding box center [103, 163] width 80 height 25
click at [98, 161] on span "6920" at bounding box center [99, 163] width 21 height 11
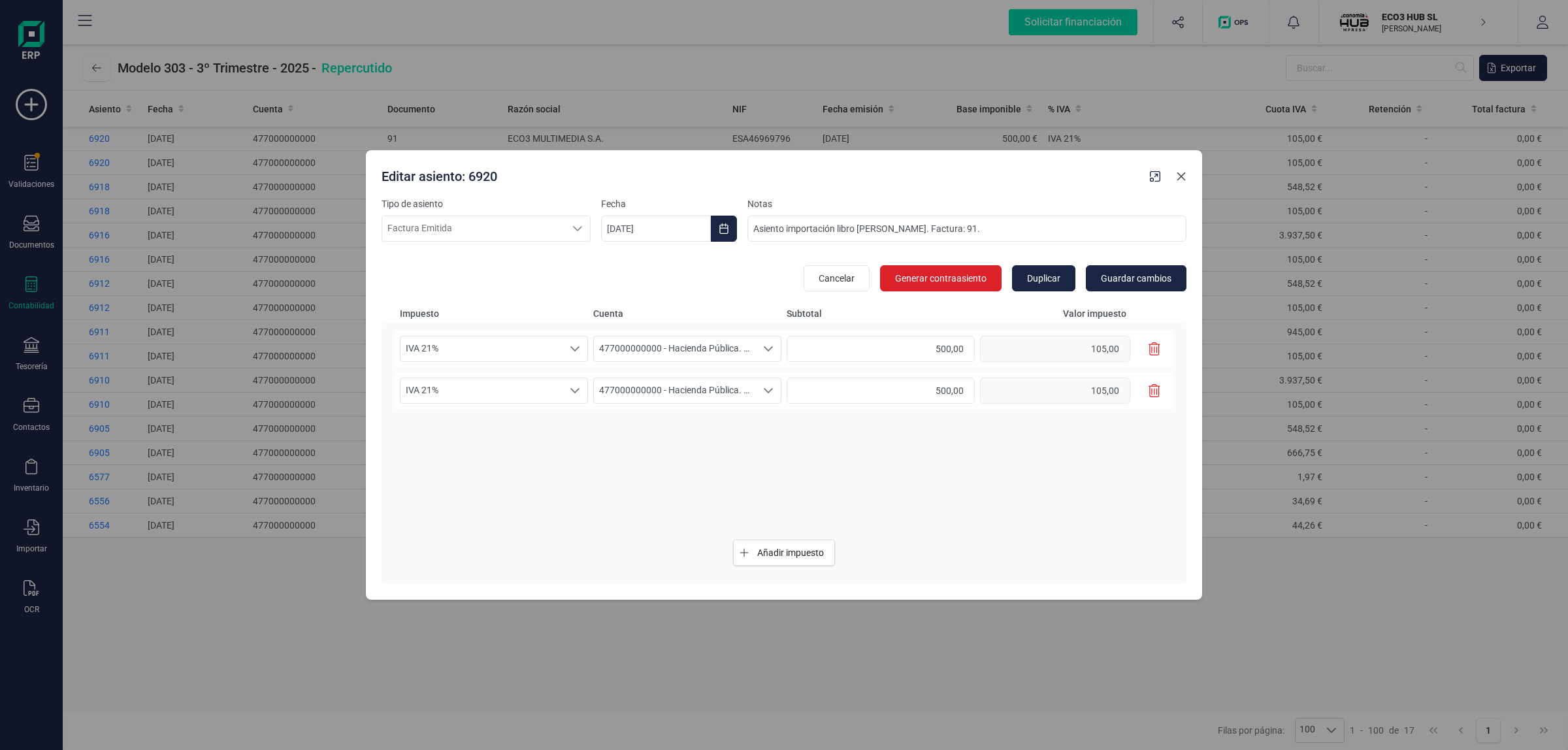
click at [1184, 175] on icon "Close" at bounding box center [1181, 176] width 11 height 11
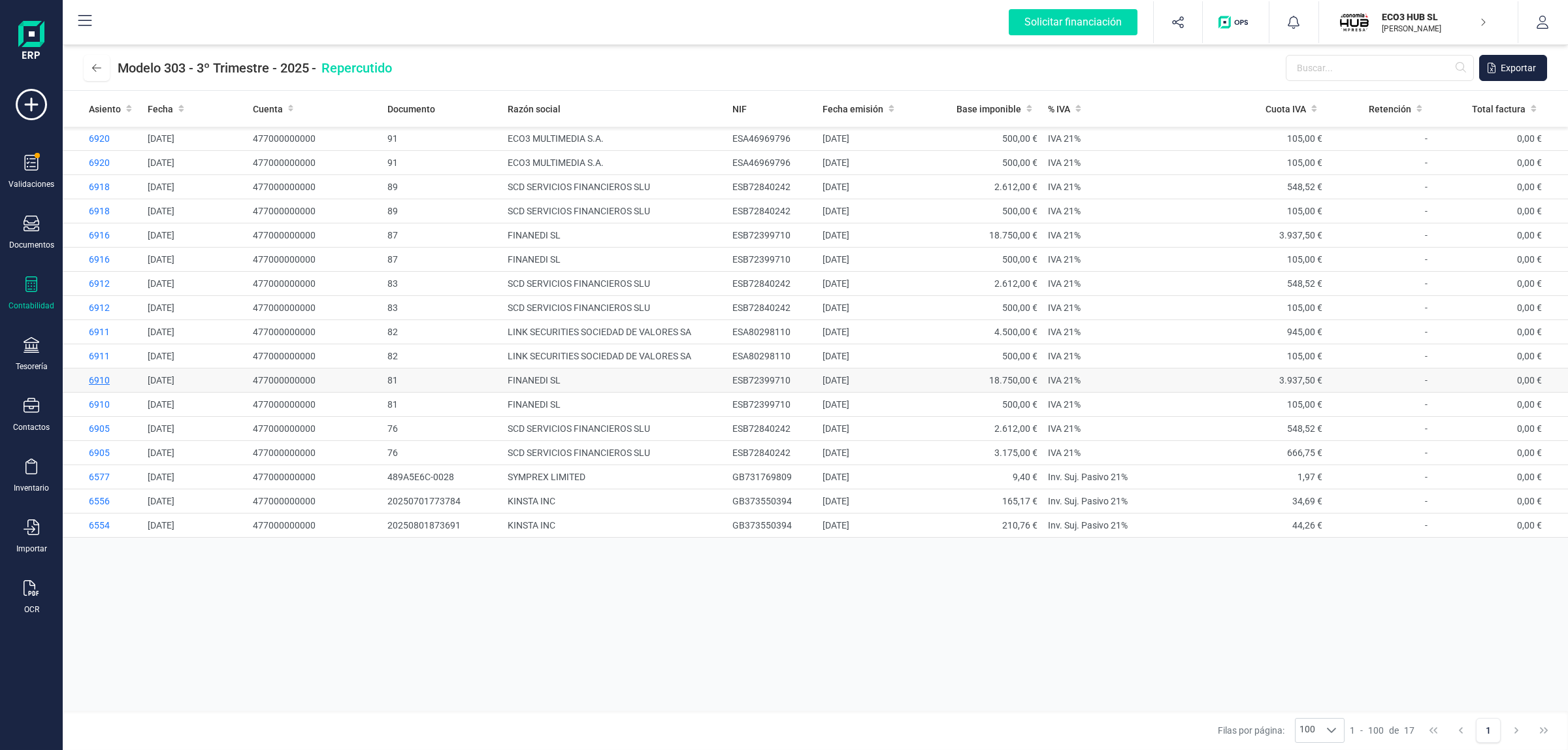
click at [91, 380] on span "6910" at bounding box center [99, 381] width 21 height 11
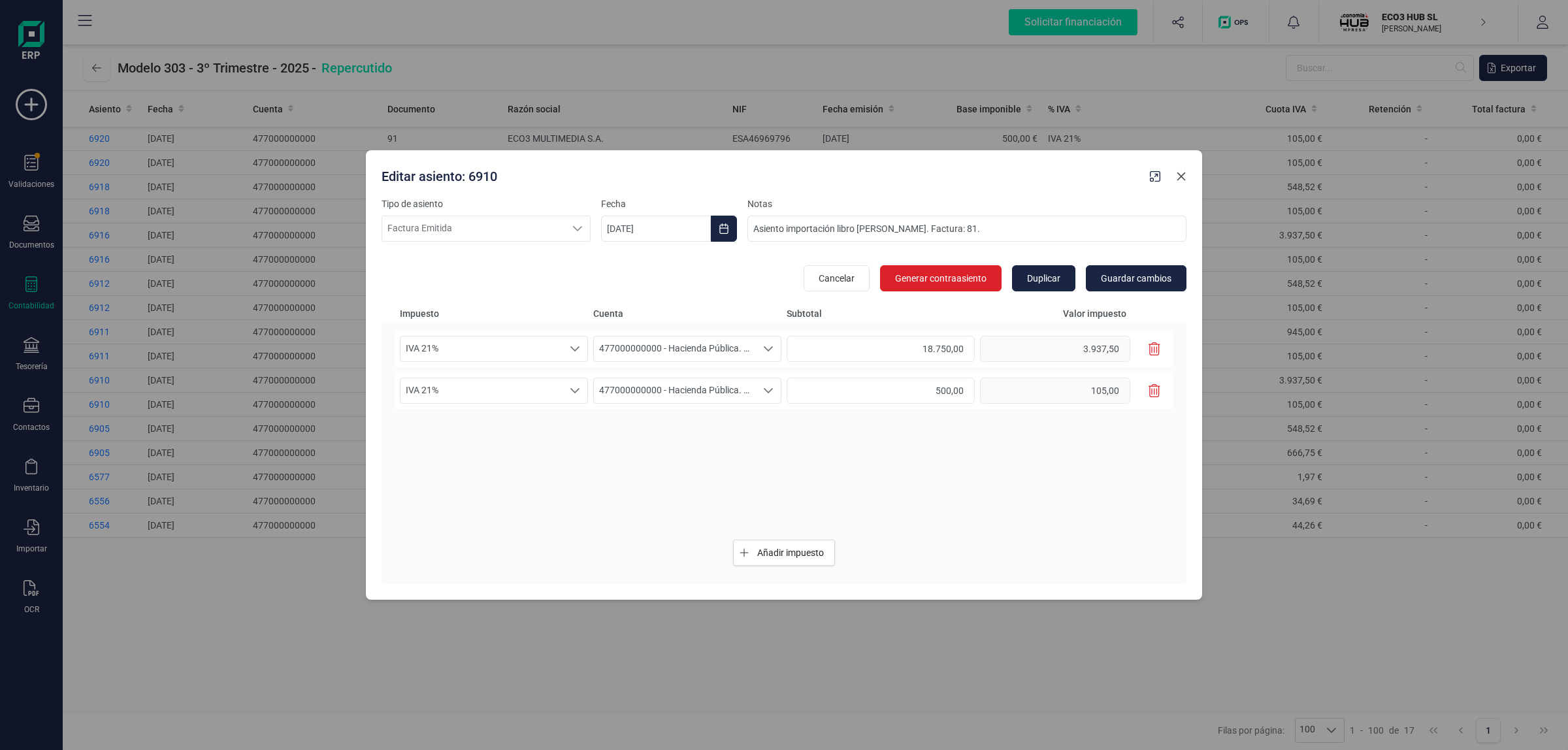
drag, startPoint x: 1180, startPoint y: 176, endPoint x: 132, endPoint y: 63, distance: 1054.1
click at [1180, 176] on icon "Close" at bounding box center [1181, 176] width 11 height 11
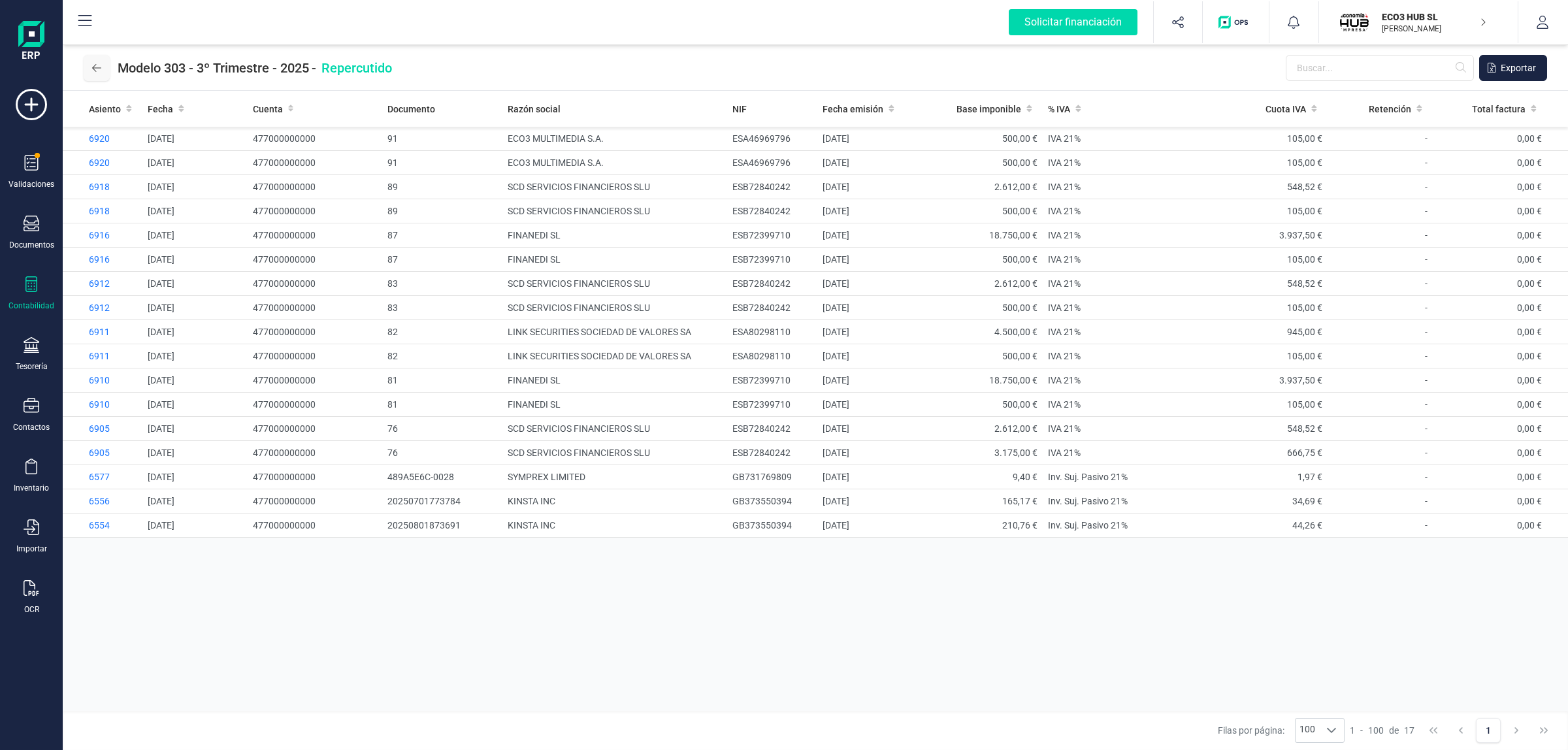
click at [96, 69] on icon at bounding box center [96, 68] width 9 height 11
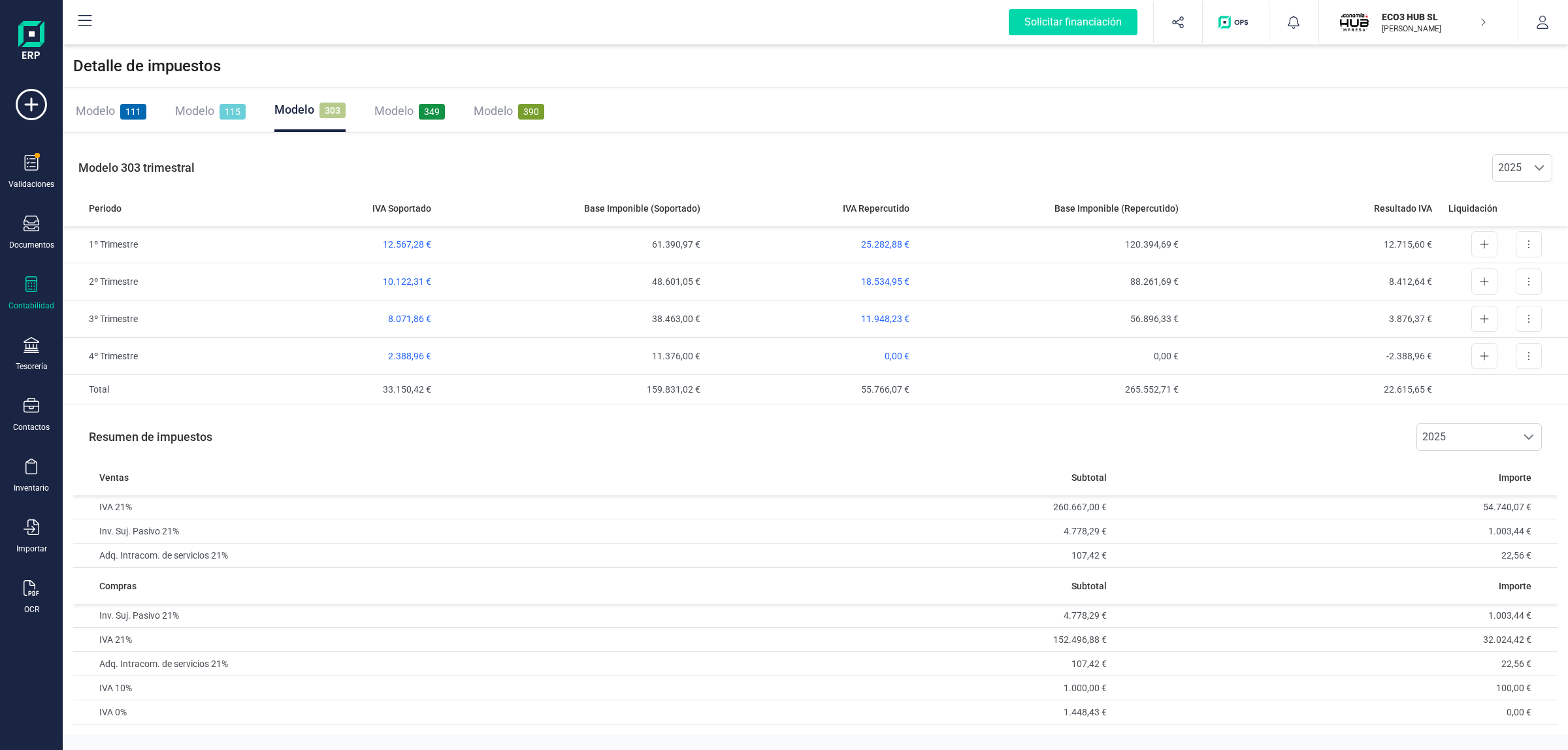
click at [809, 82] on div "Detalle de impuestos" at bounding box center [816, 66] width 1505 height 42
